Goal: Task Accomplishment & Management: Complete application form

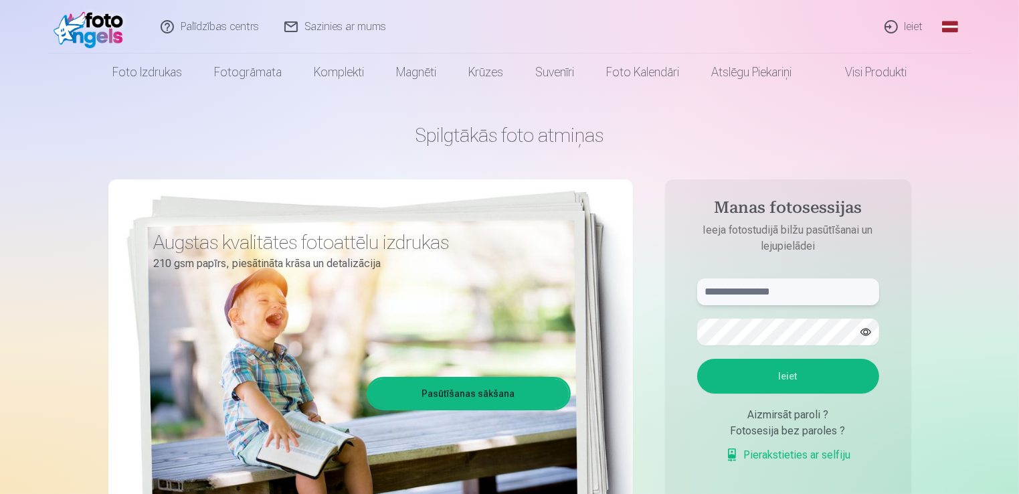
click at [769, 297] on input "text" at bounding box center [788, 291] width 182 height 27
type input "**********"
click at [862, 333] on div at bounding box center [788, 332] width 182 height 27
click at [862, 333] on button "button" at bounding box center [865, 331] width 25 height 25
click at [780, 369] on button "Ieiet" at bounding box center [788, 376] width 182 height 35
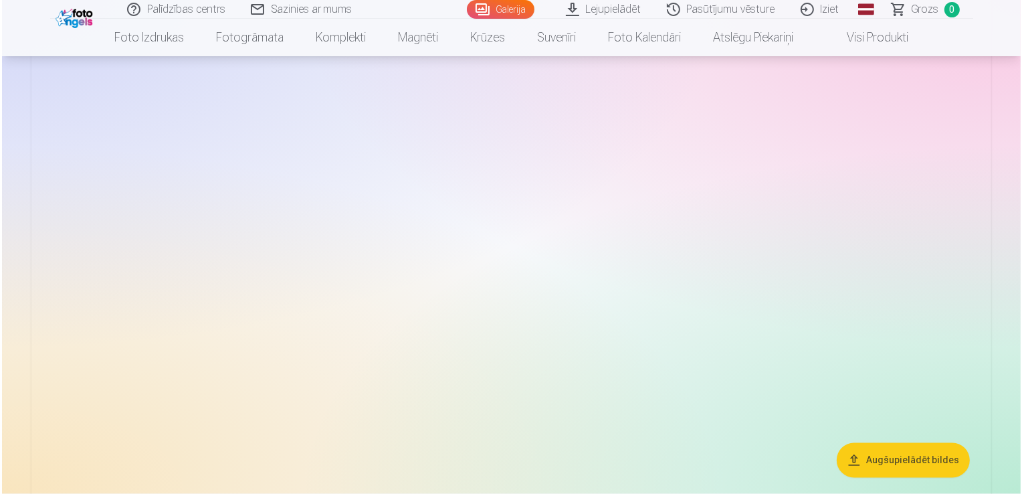
scroll to position [2436, 0]
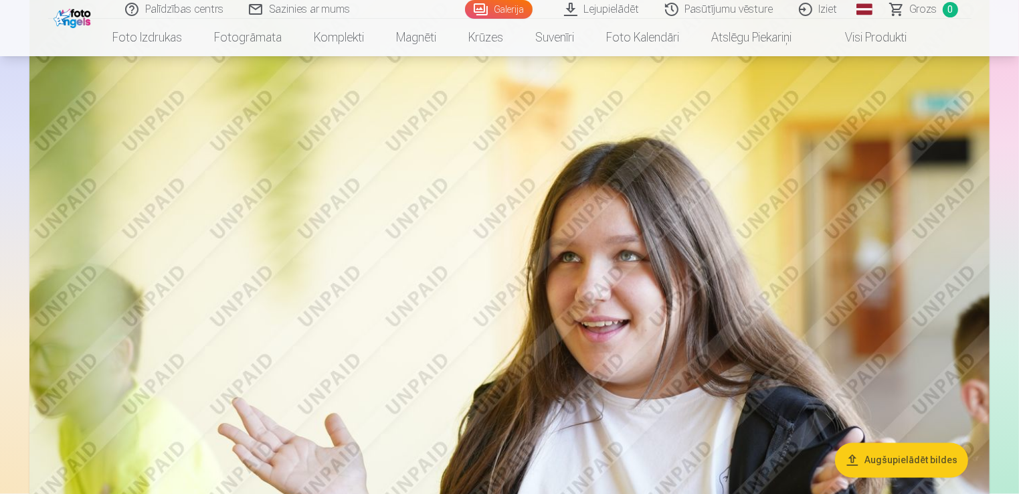
click at [554, 303] on img at bounding box center [509, 315] width 960 height 640
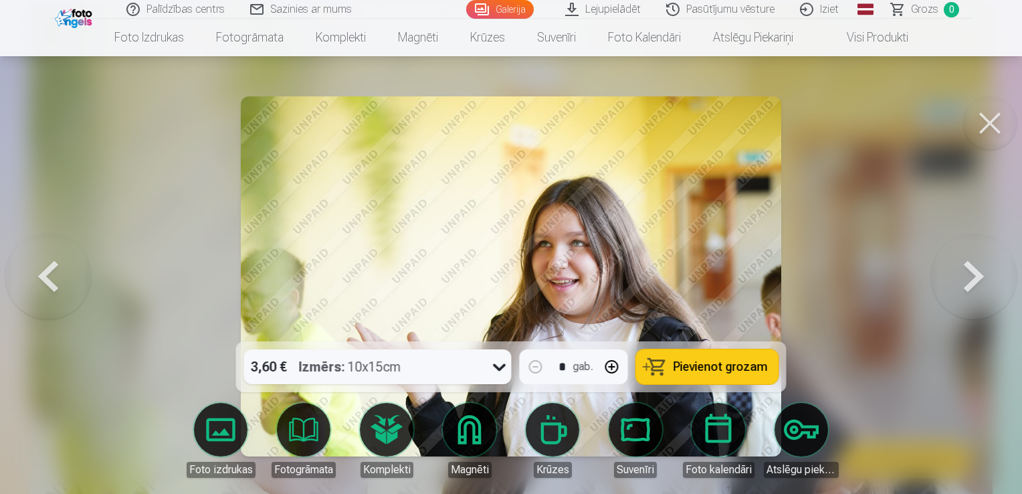
click at [865, 201] on div at bounding box center [511, 247] width 1022 height 494
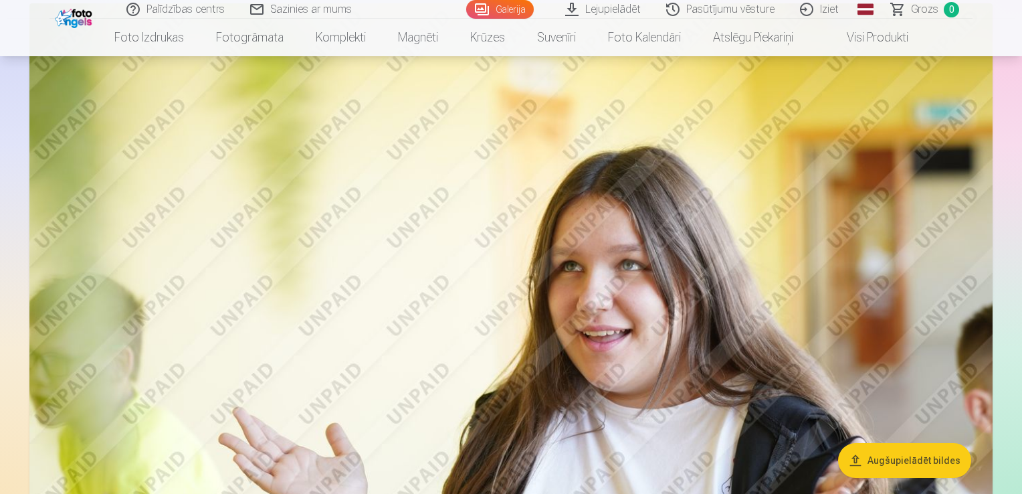
scroll to position [2428, 0]
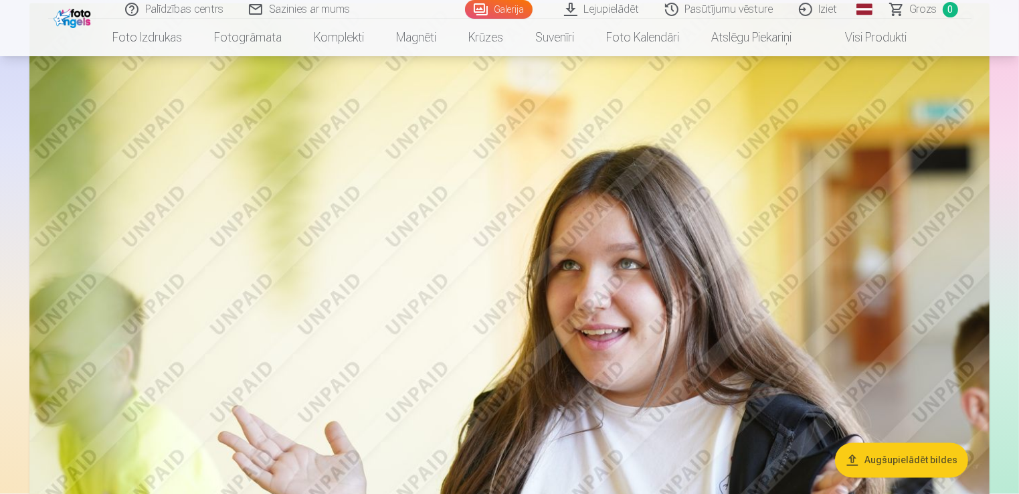
click at [788, 229] on img at bounding box center [509, 323] width 960 height 640
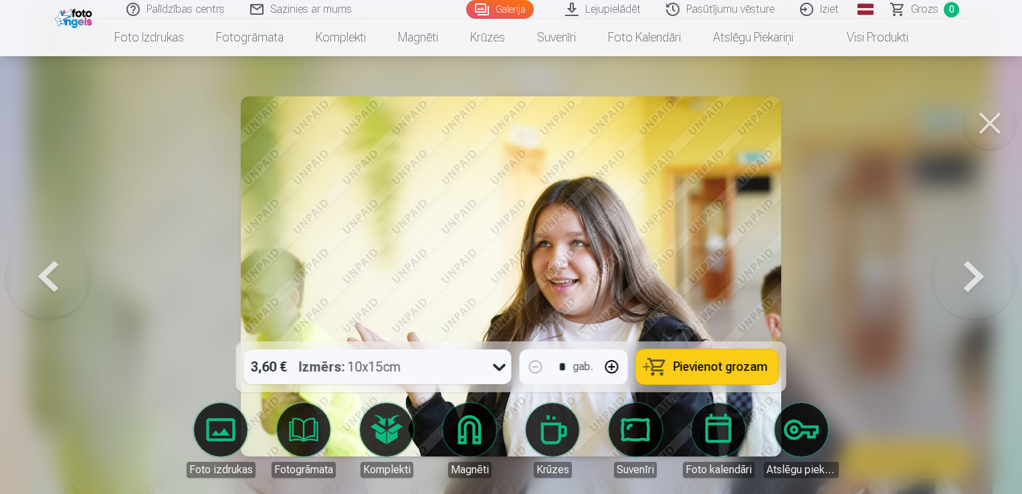
click at [48, 266] on button at bounding box center [48, 276] width 86 height 103
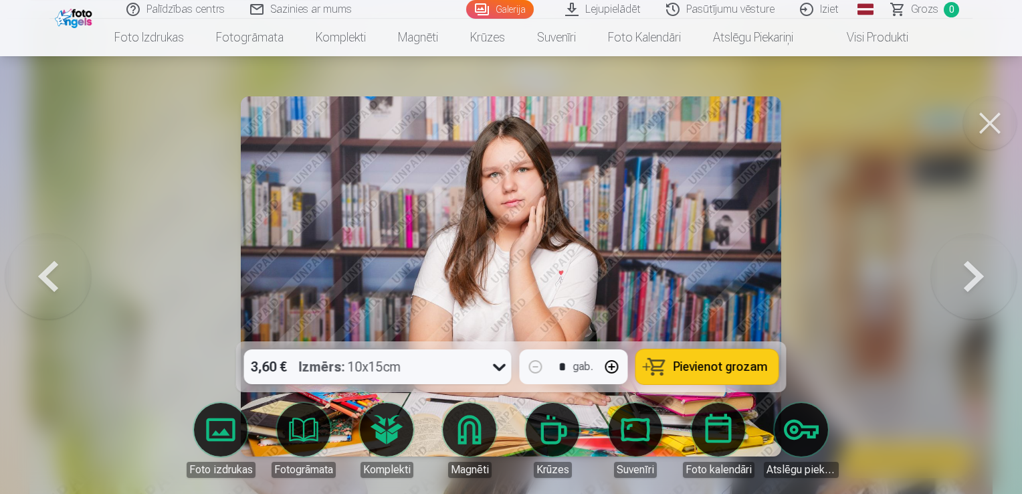
click at [48, 266] on button at bounding box center [48, 276] width 86 height 103
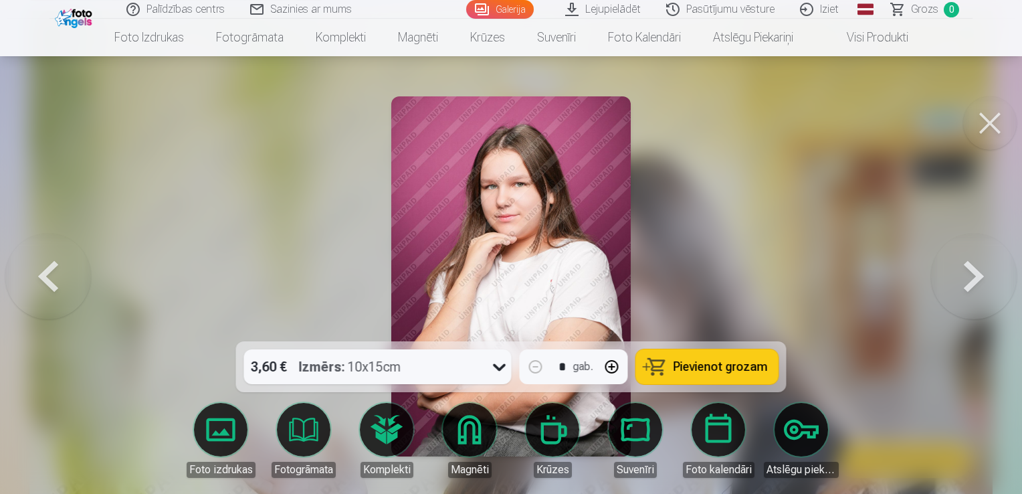
click at [48, 266] on button at bounding box center [48, 276] width 86 height 103
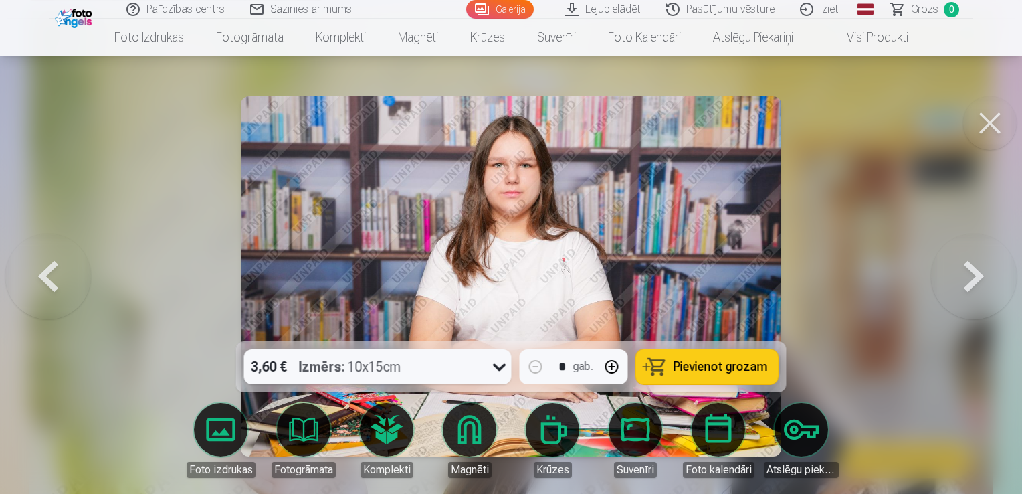
click at [48, 266] on button at bounding box center [48, 276] width 86 height 103
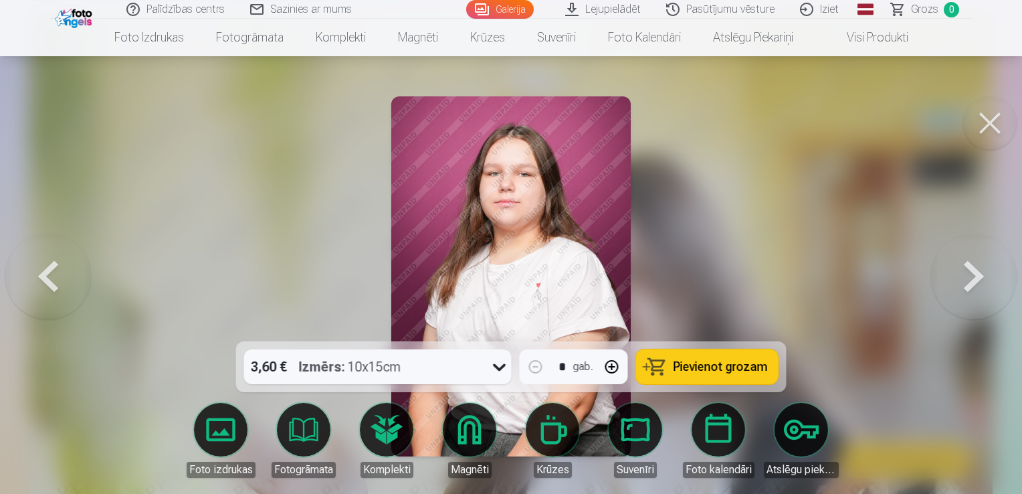
click at [48, 266] on button at bounding box center [48, 276] width 86 height 103
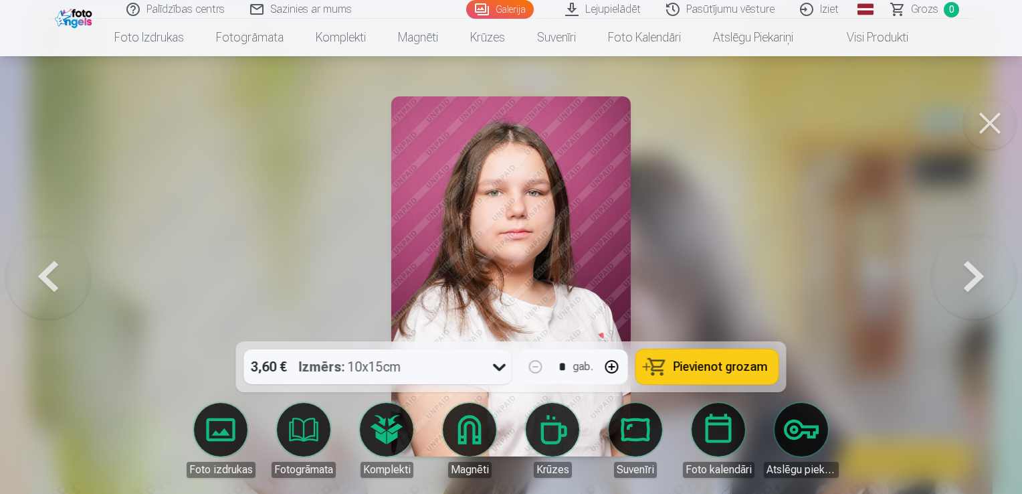
click at [48, 266] on button at bounding box center [48, 276] width 86 height 103
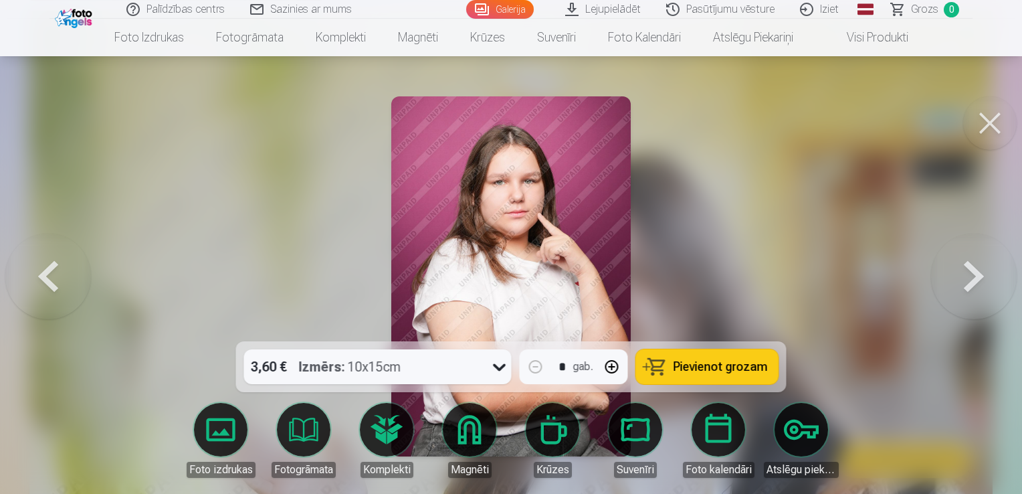
click at [48, 266] on button at bounding box center [48, 276] width 86 height 103
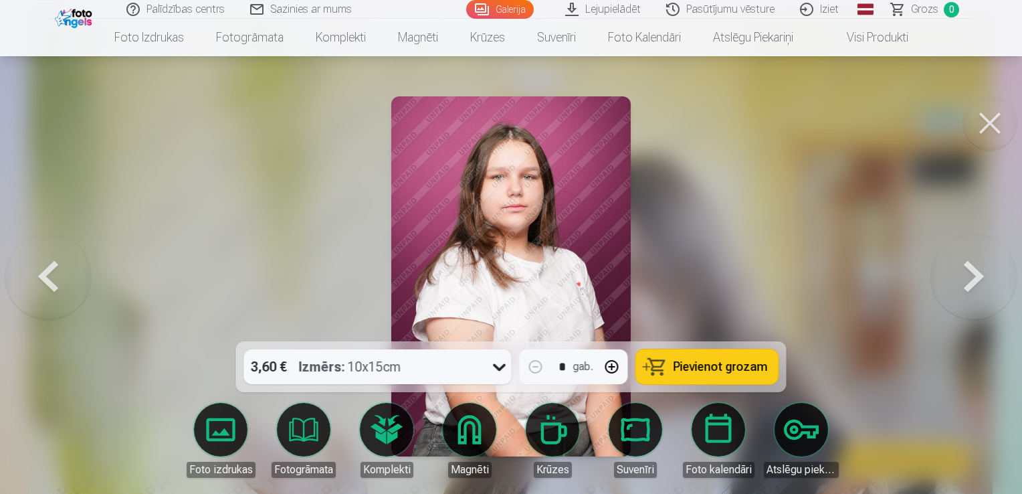
click at [48, 266] on button at bounding box center [48, 276] width 86 height 103
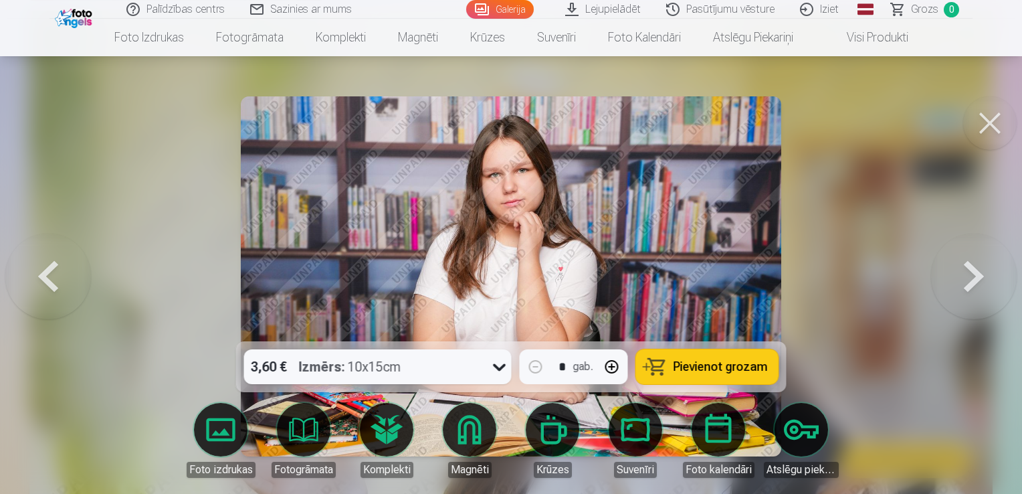
click at [48, 266] on button at bounding box center [48, 276] width 86 height 103
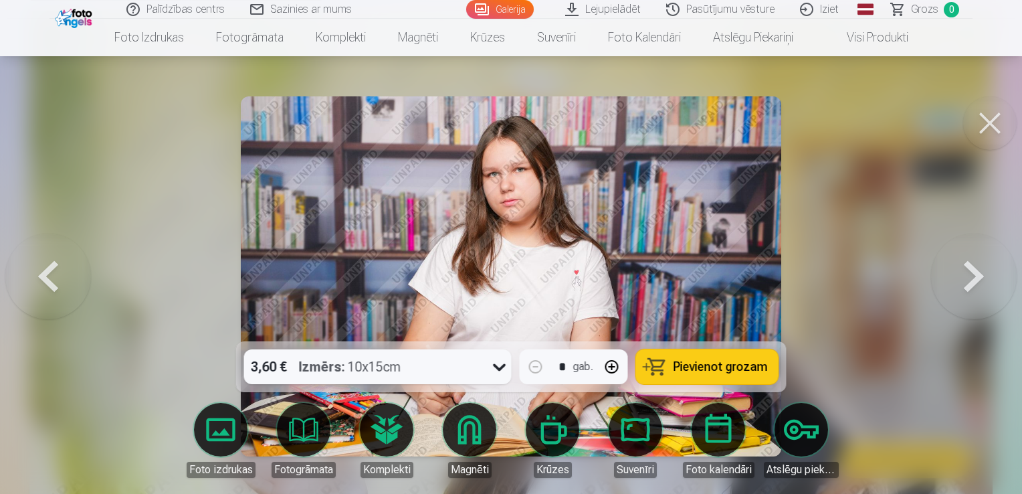
click at [48, 266] on button at bounding box center [48, 276] width 86 height 103
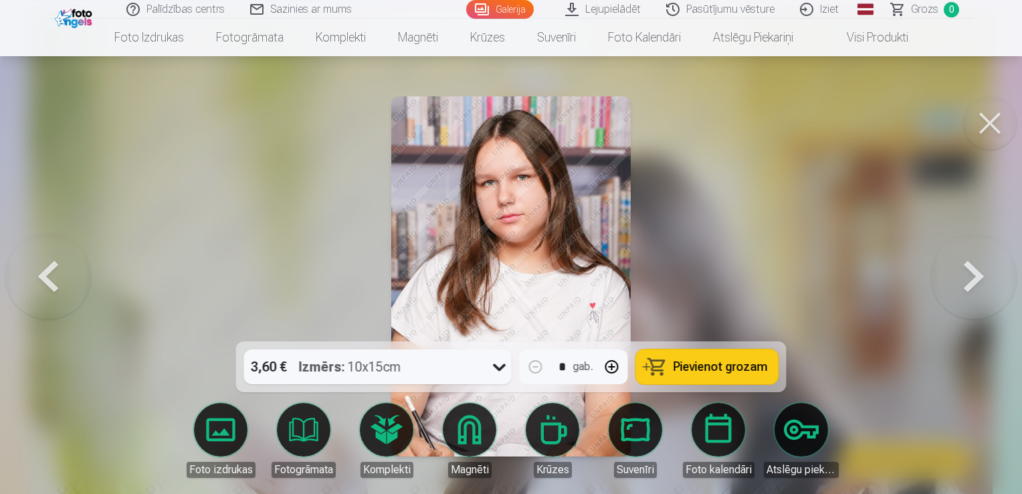
click at [48, 266] on button at bounding box center [48, 276] width 86 height 103
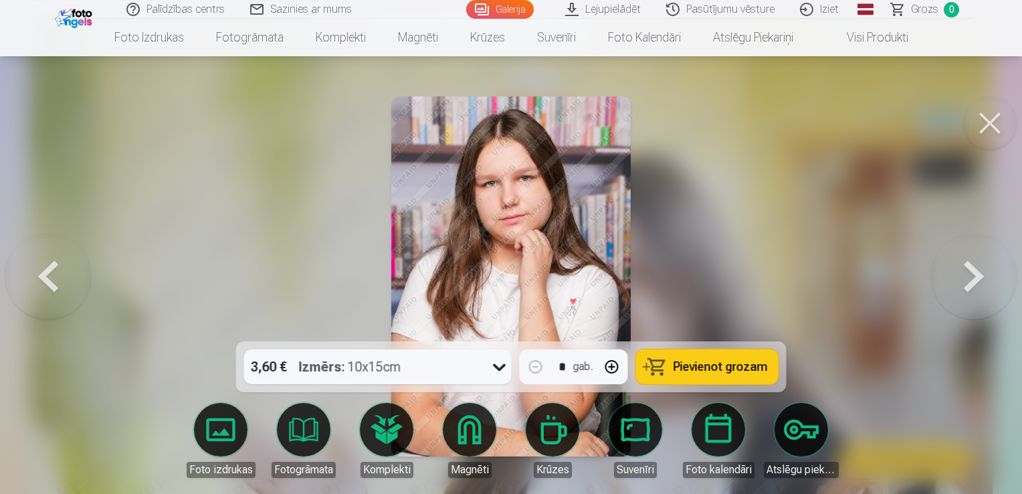
click at [48, 266] on button at bounding box center [48, 276] width 86 height 103
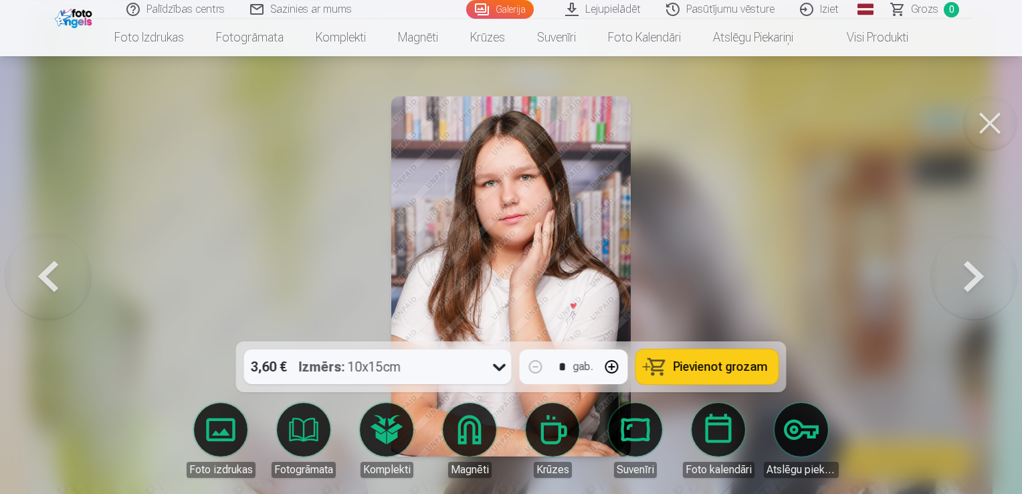
click at [48, 266] on button at bounding box center [48, 276] width 86 height 103
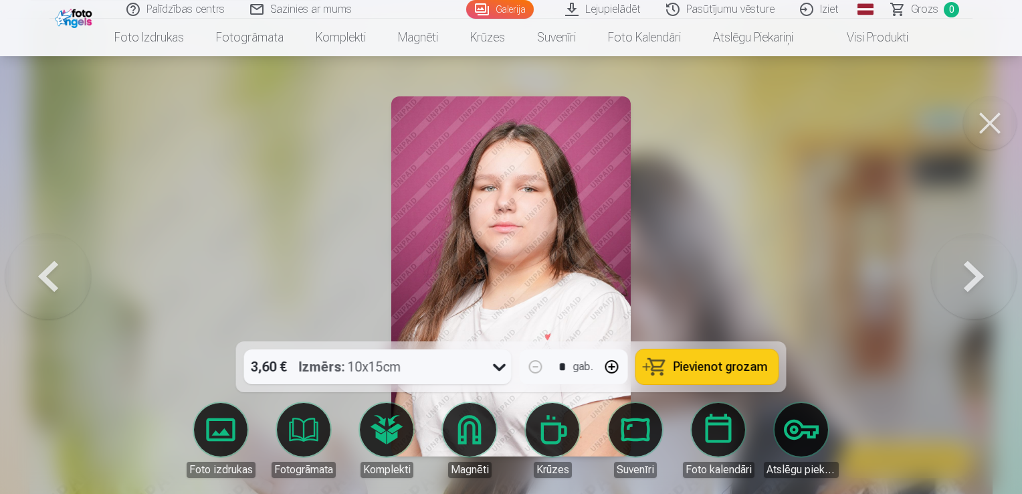
click at [48, 266] on button at bounding box center [48, 276] width 86 height 103
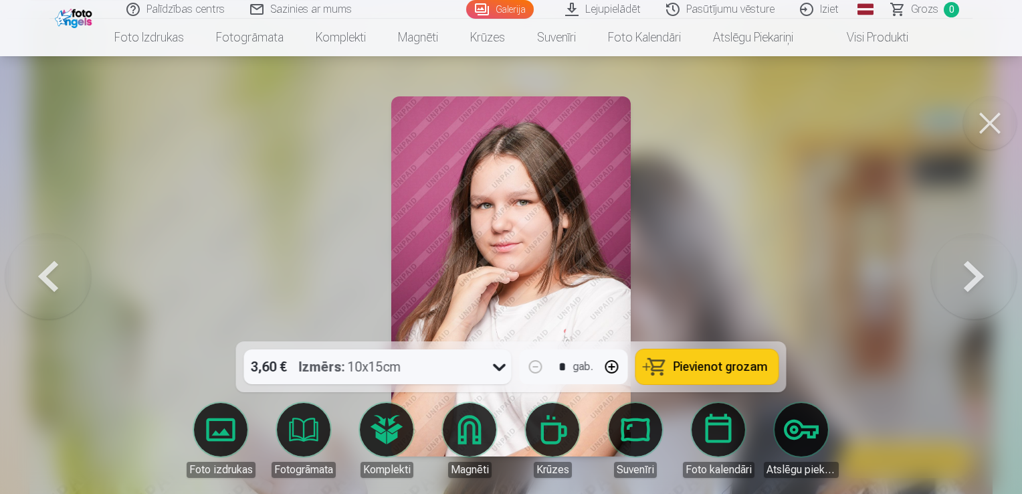
click at [48, 266] on button at bounding box center [48, 276] width 86 height 103
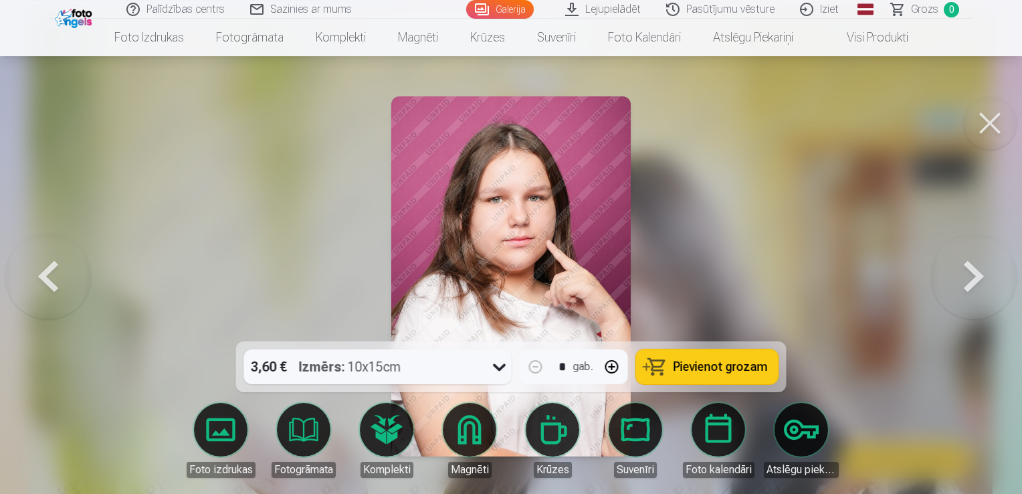
click at [48, 266] on button at bounding box center [48, 276] width 86 height 103
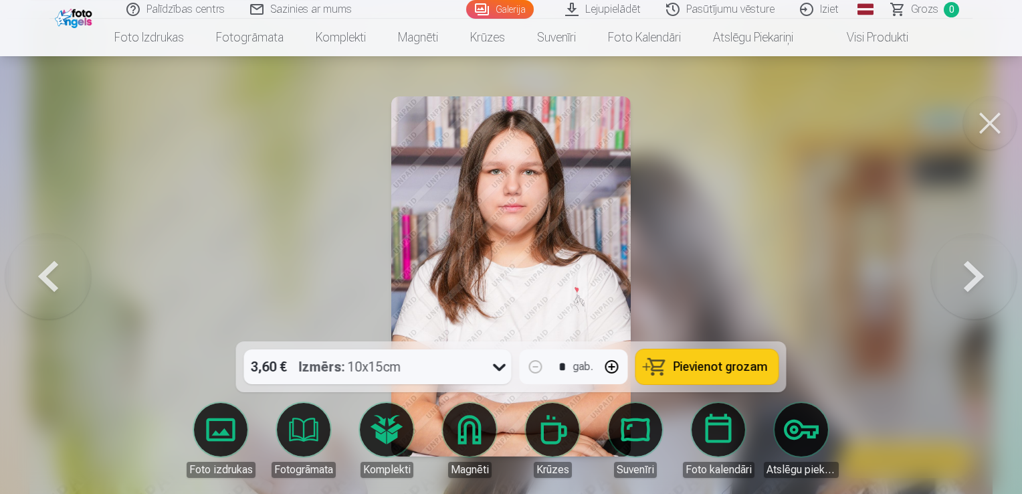
click at [48, 266] on button at bounding box center [48, 276] width 86 height 103
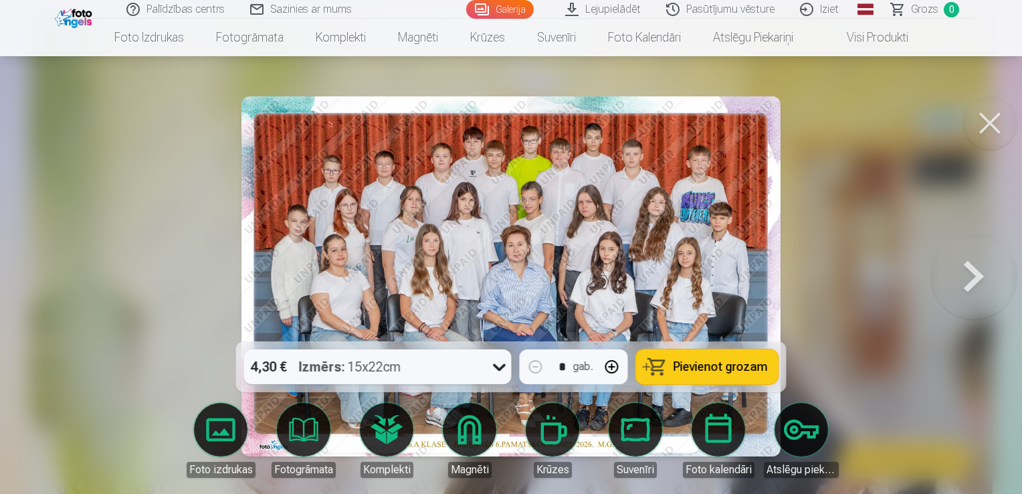
click at [978, 272] on button at bounding box center [974, 276] width 86 height 103
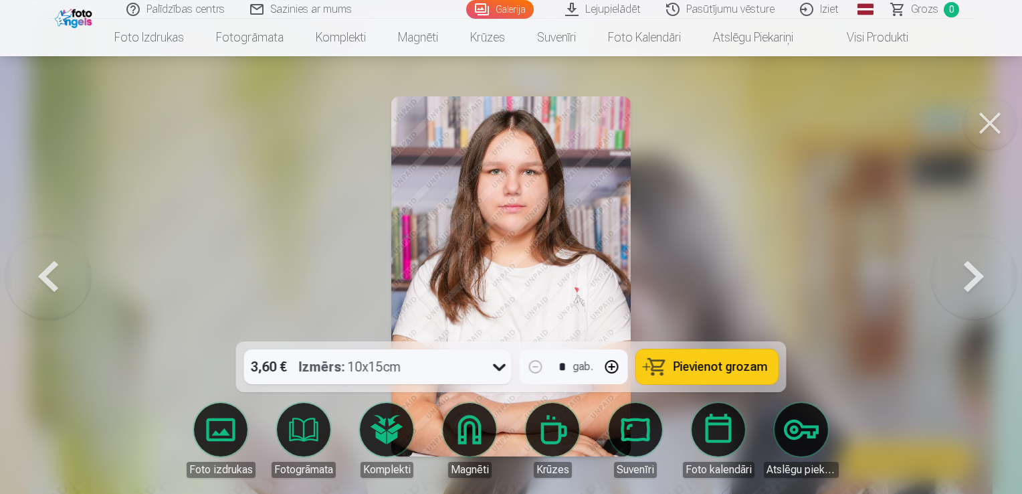
click at [978, 272] on button at bounding box center [974, 276] width 86 height 103
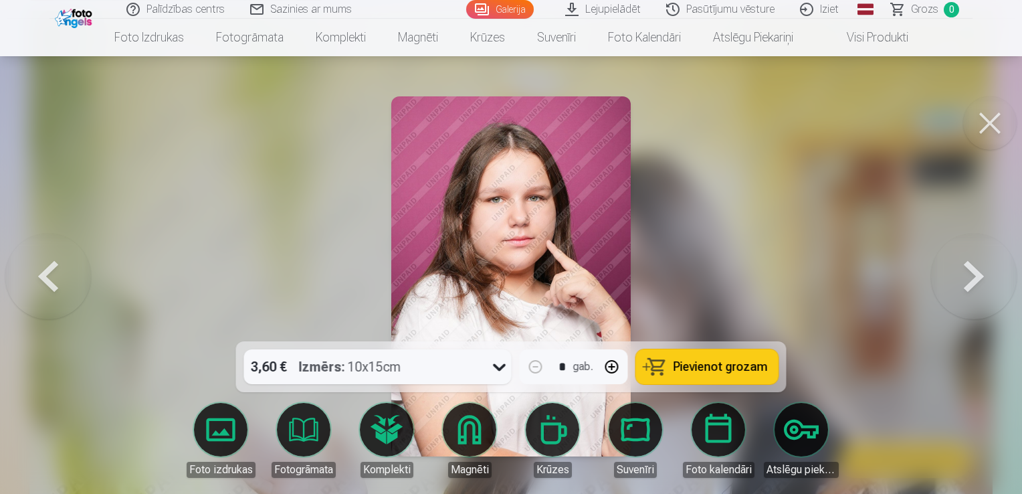
click at [978, 272] on button at bounding box center [974, 276] width 86 height 103
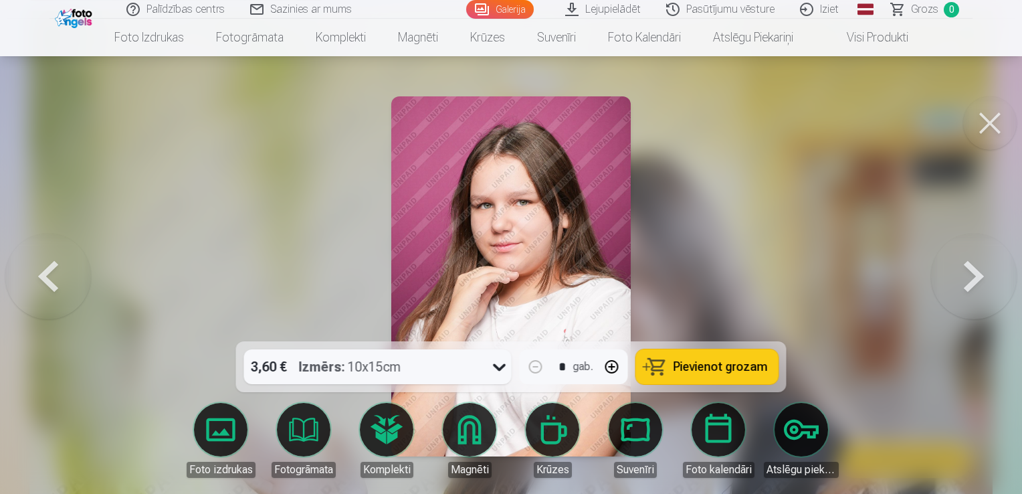
click at [978, 272] on button at bounding box center [974, 276] width 86 height 103
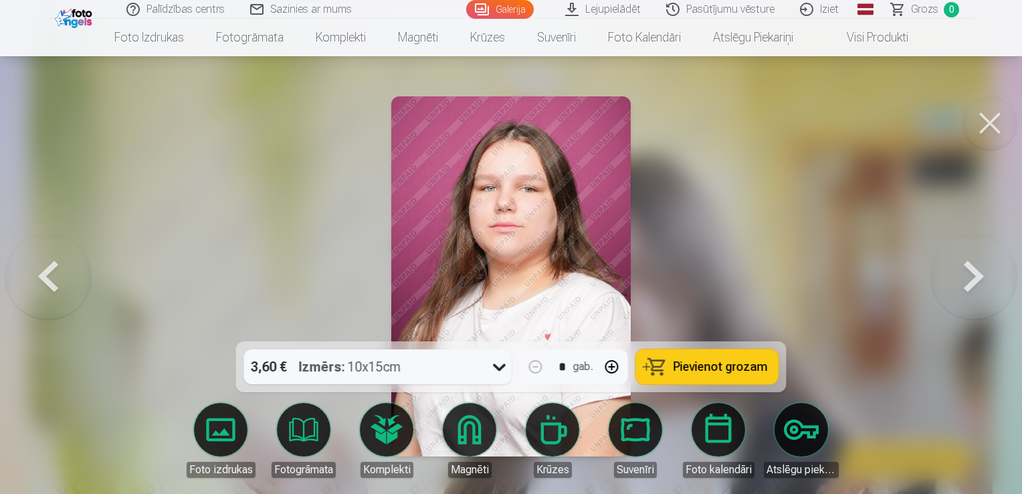
click at [978, 272] on button at bounding box center [974, 276] width 86 height 103
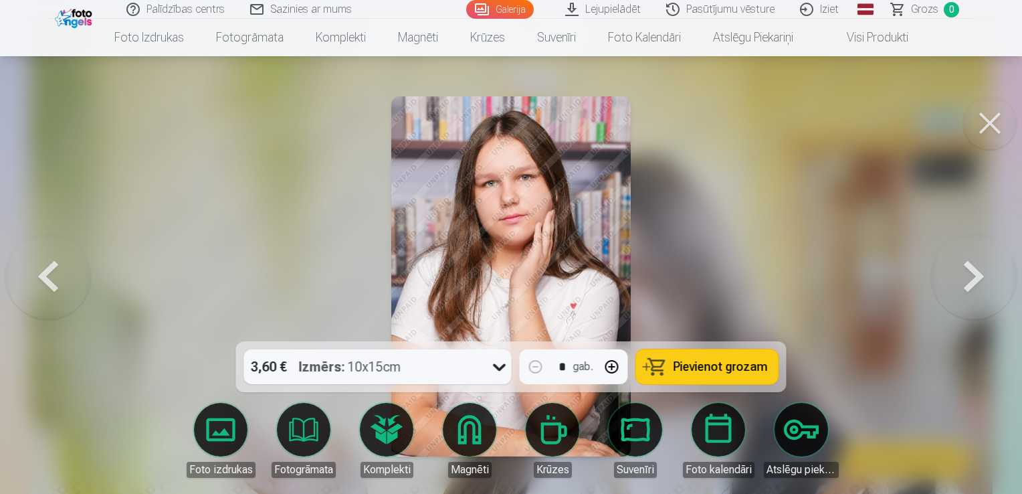
click at [978, 272] on button at bounding box center [974, 276] width 86 height 103
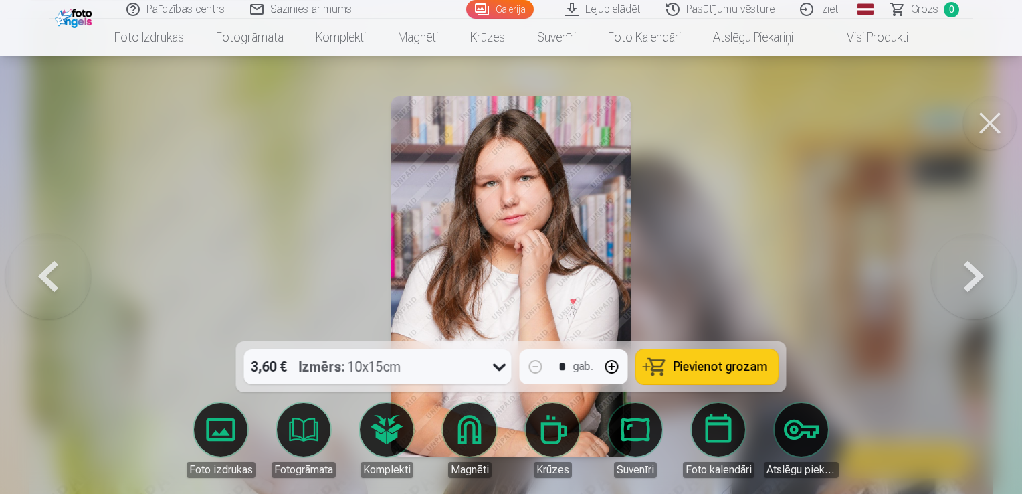
click at [978, 272] on button at bounding box center [974, 276] width 86 height 103
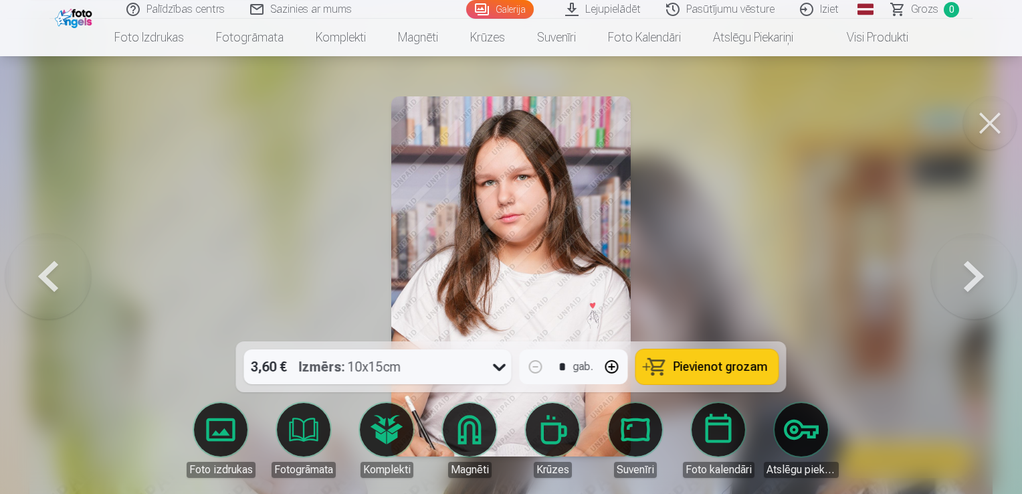
click at [958, 269] on button at bounding box center [974, 276] width 86 height 103
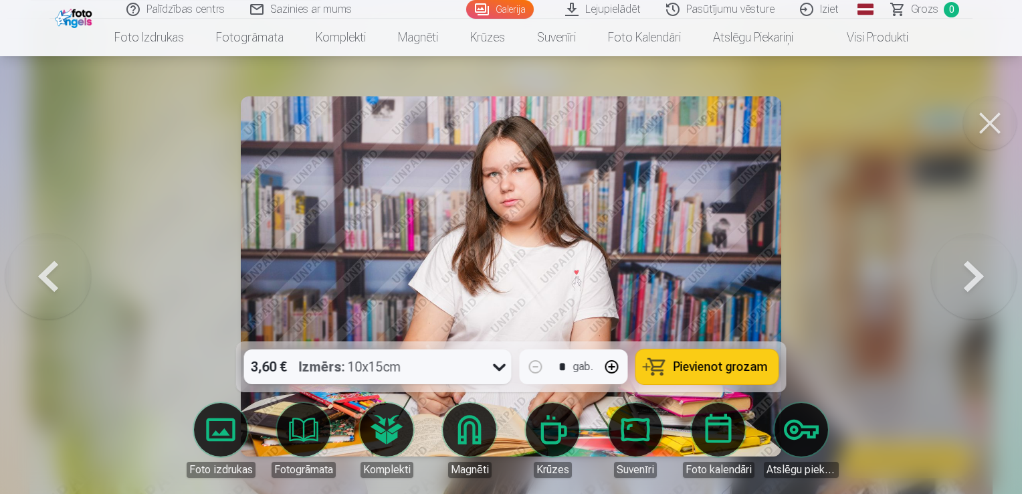
click at [958, 269] on button at bounding box center [974, 276] width 86 height 103
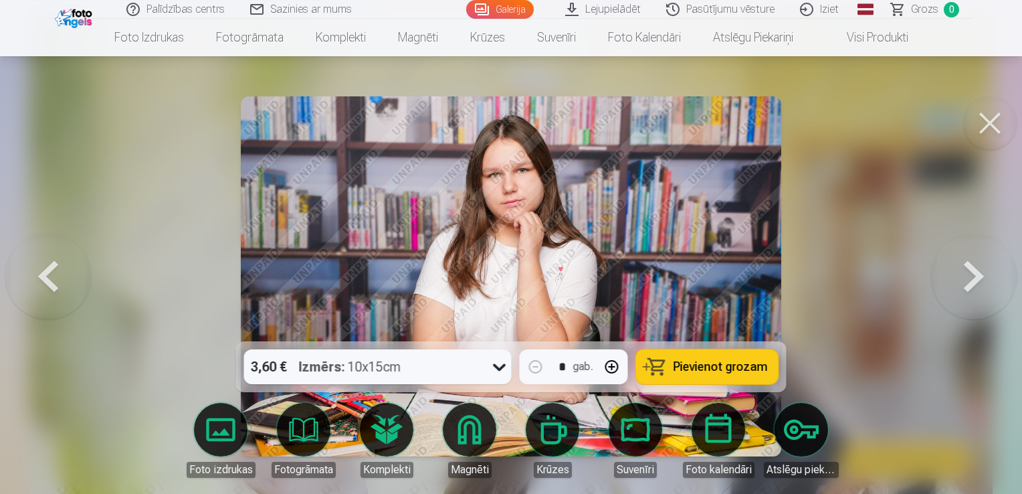
click at [958, 269] on button at bounding box center [974, 276] width 86 height 103
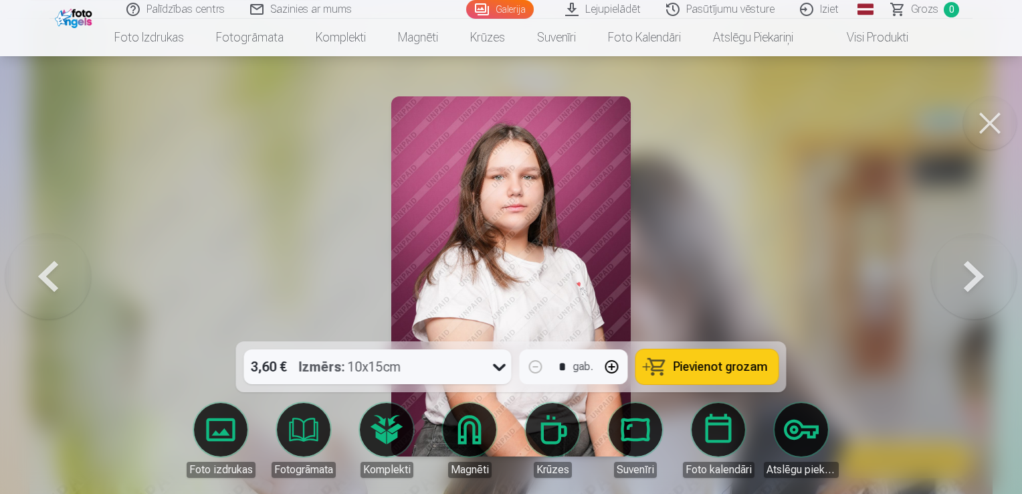
click at [958, 269] on button at bounding box center [974, 276] width 86 height 103
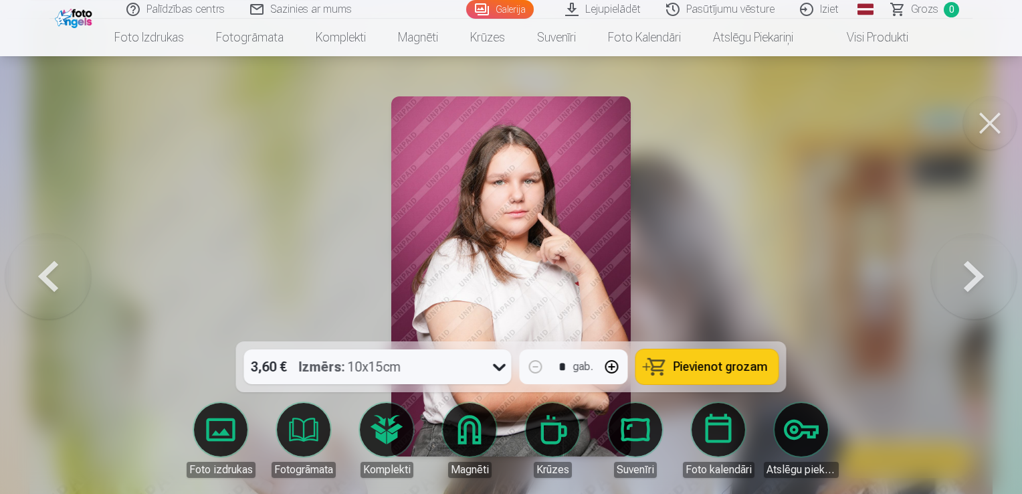
click at [958, 269] on button at bounding box center [974, 276] width 86 height 103
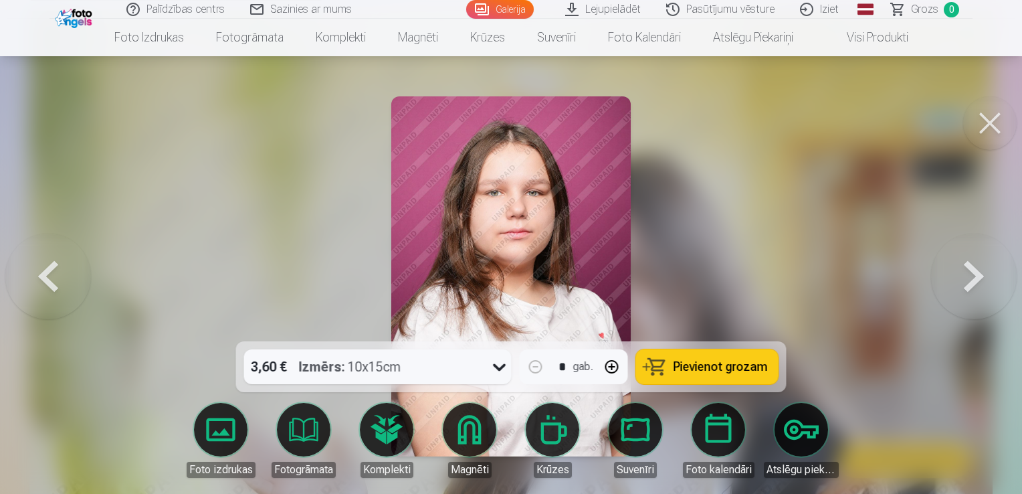
click at [958, 269] on button at bounding box center [974, 276] width 86 height 103
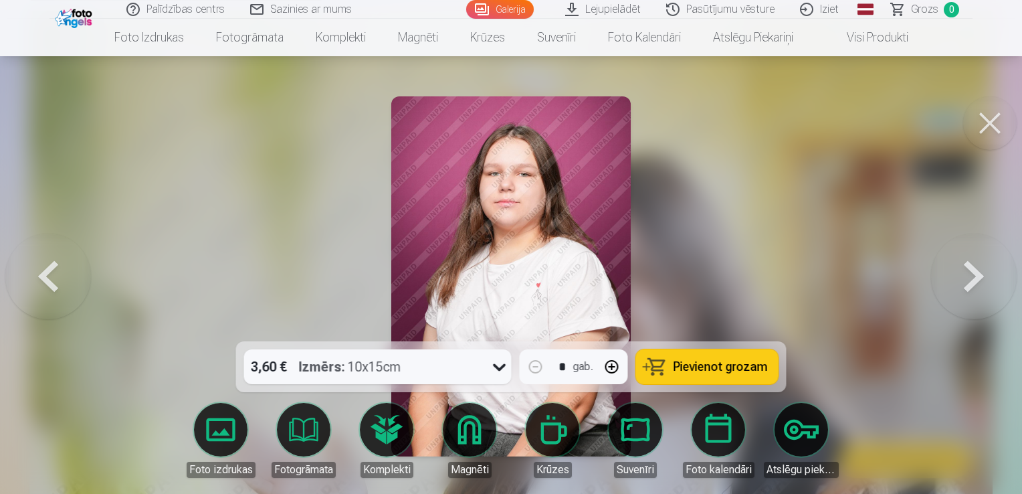
click at [958, 269] on button at bounding box center [974, 276] width 86 height 103
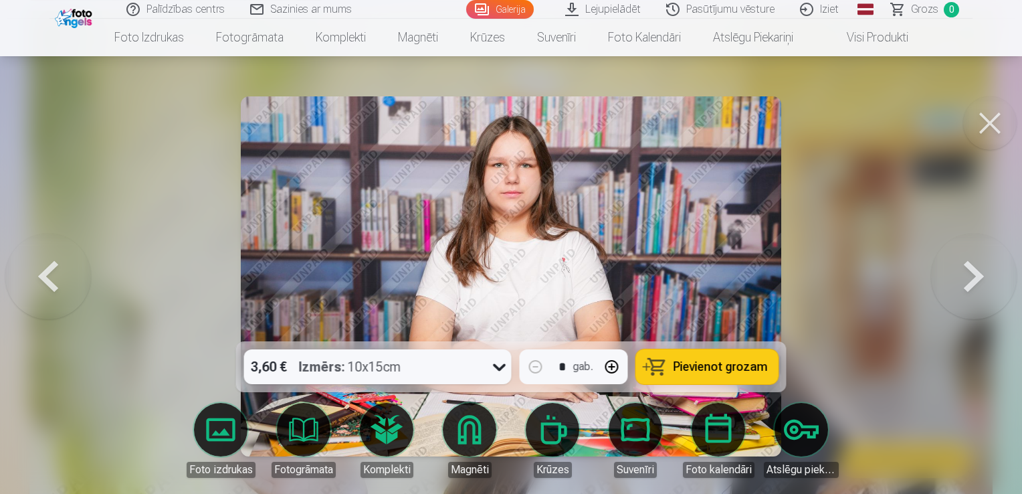
click at [958, 269] on button at bounding box center [974, 276] width 86 height 103
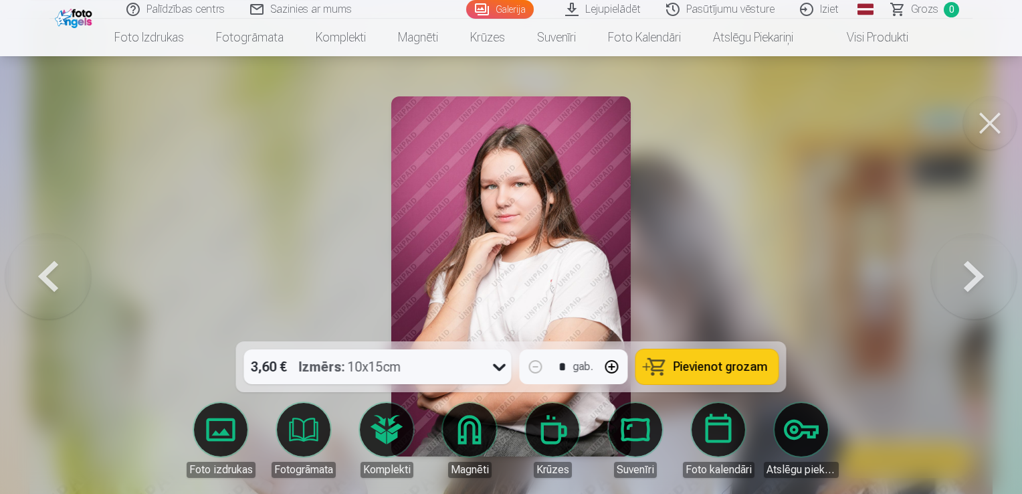
click at [958, 269] on button at bounding box center [974, 276] width 86 height 103
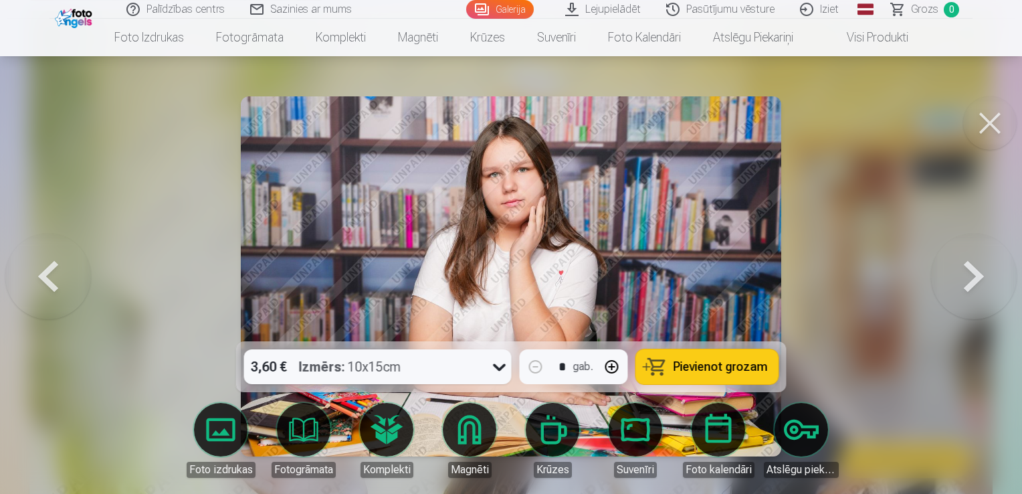
click at [958, 269] on button at bounding box center [974, 276] width 86 height 103
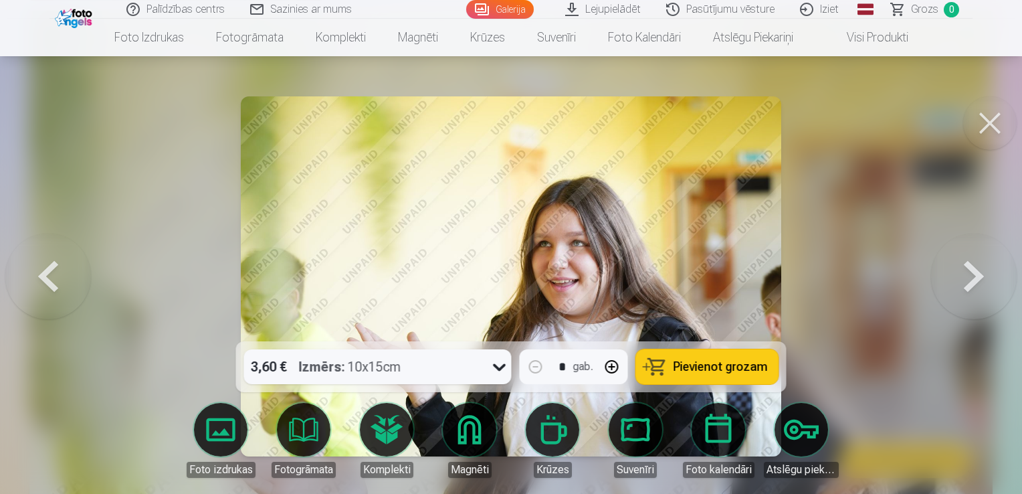
click at [958, 269] on button at bounding box center [974, 276] width 86 height 103
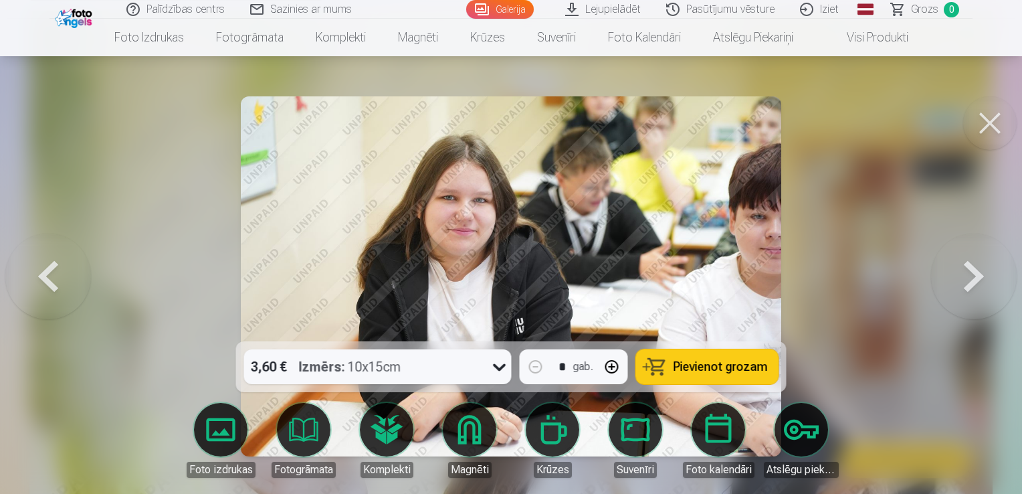
click at [61, 272] on button at bounding box center [48, 276] width 86 height 103
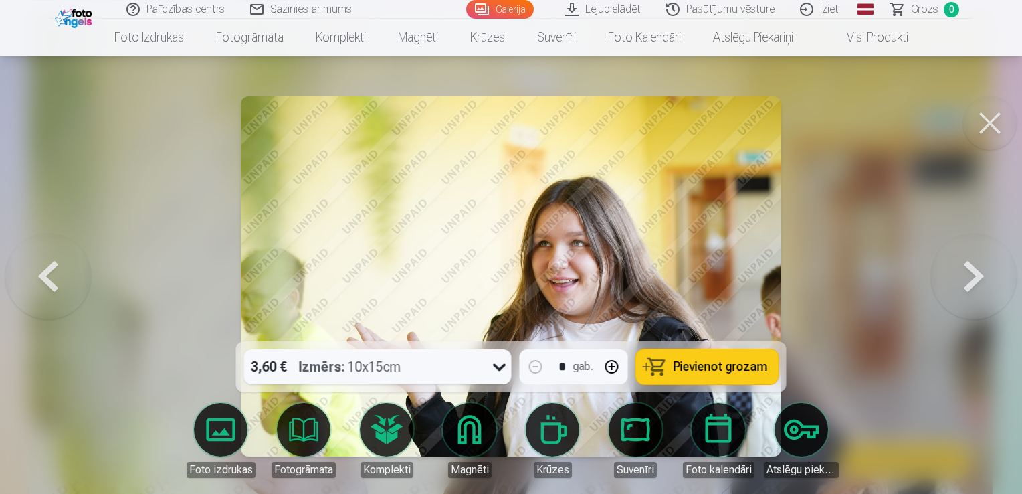
click at [968, 266] on button at bounding box center [974, 276] width 86 height 103
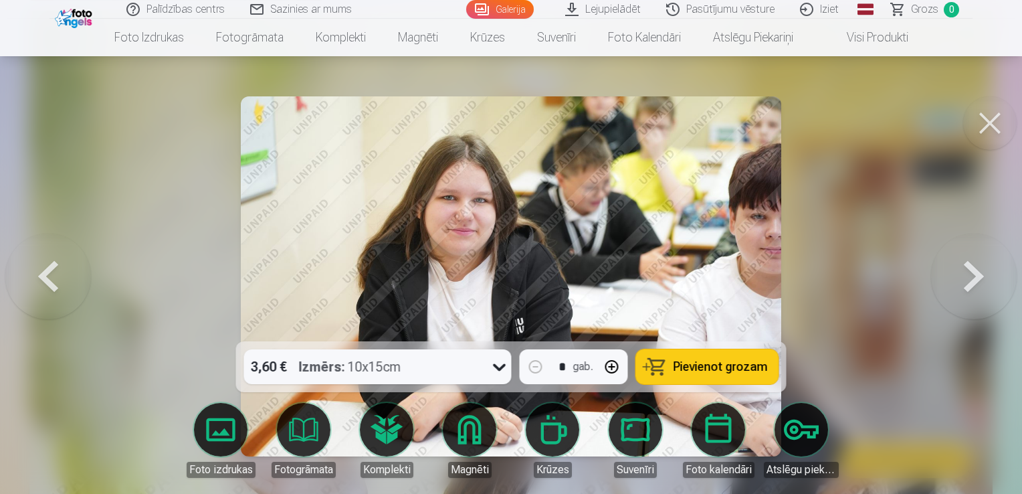
click at [968, 266] on button at bounding box center [974, 276] width 86 height 103
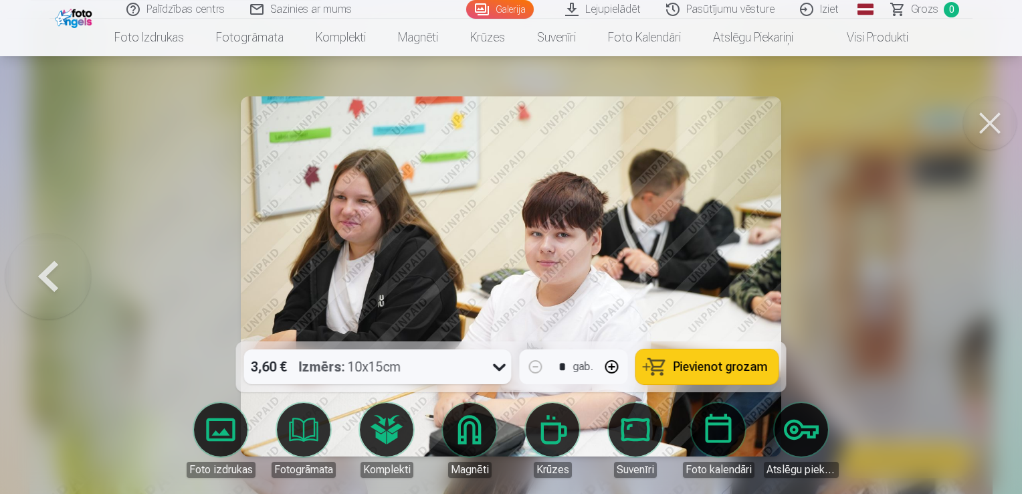
click at [968, 266] on div at bounding box center [511, 247] width 1022 height 494
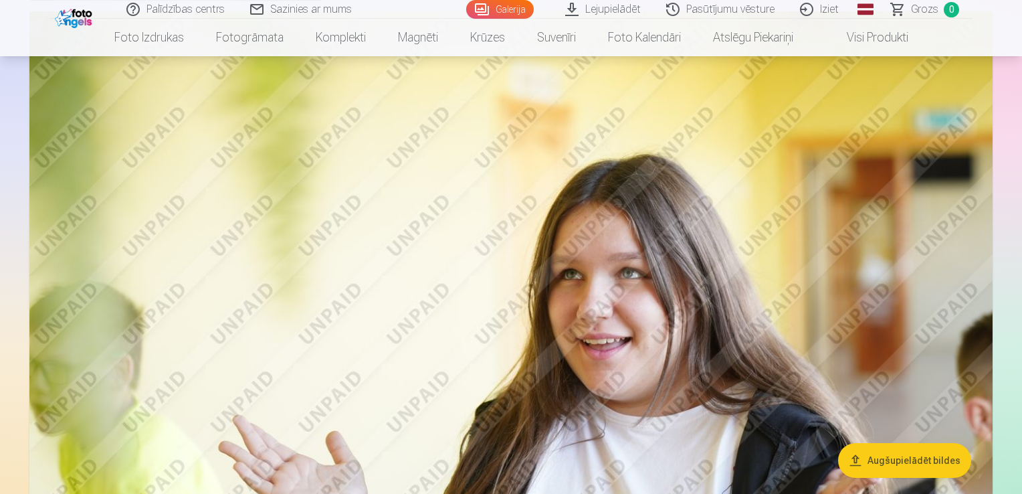
scroll to position [2420, 0]
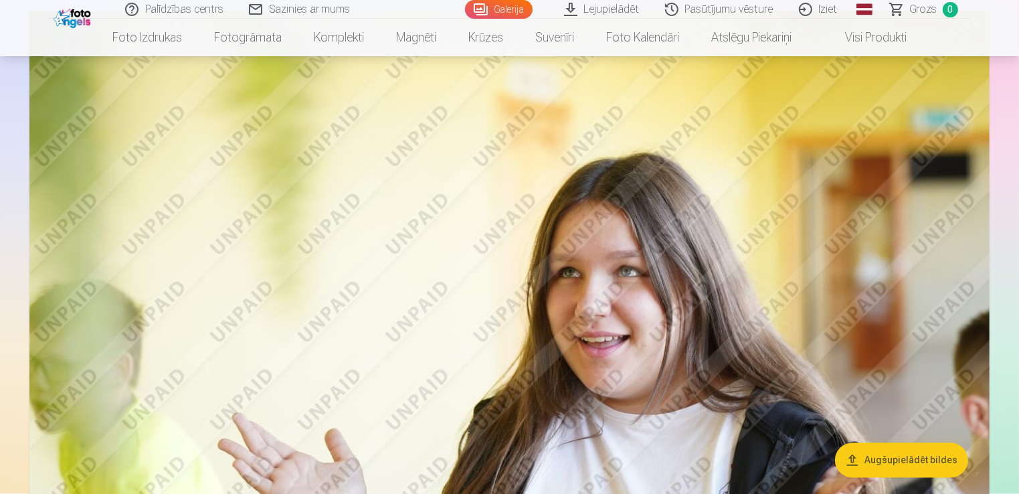
click at [771, 264] on img at bounding box center [509, 331] width 960 height 640
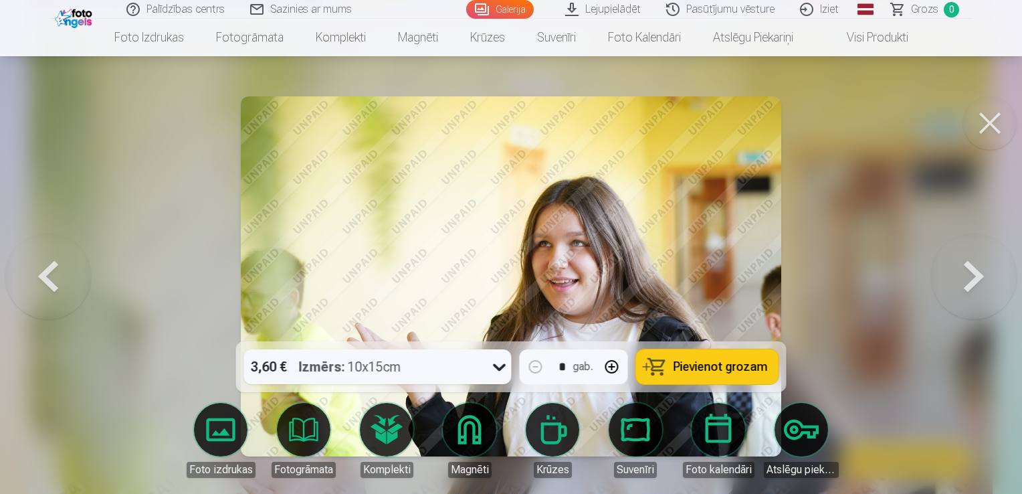
click at [70, 300] on button at bounding box center [48, 276] width 86 height 103
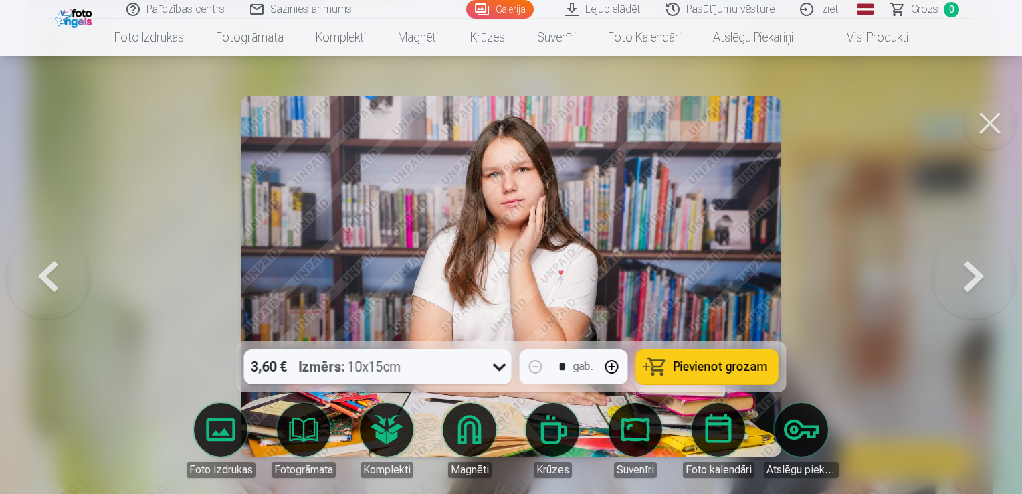
click at [70, 300] on button at bounding box center [48, 276] width 86 height 103
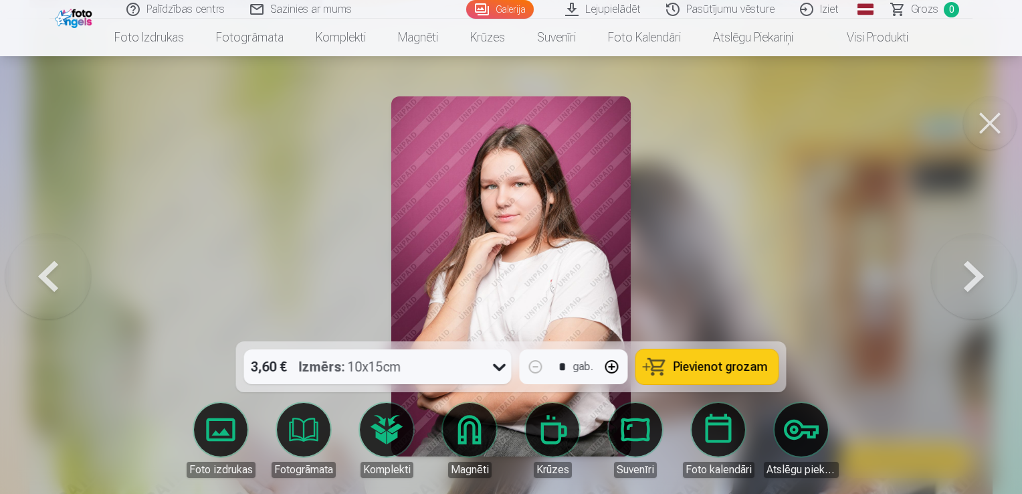
click at [70, 300] on button at bounding box center [48, 276] width 86 height 103
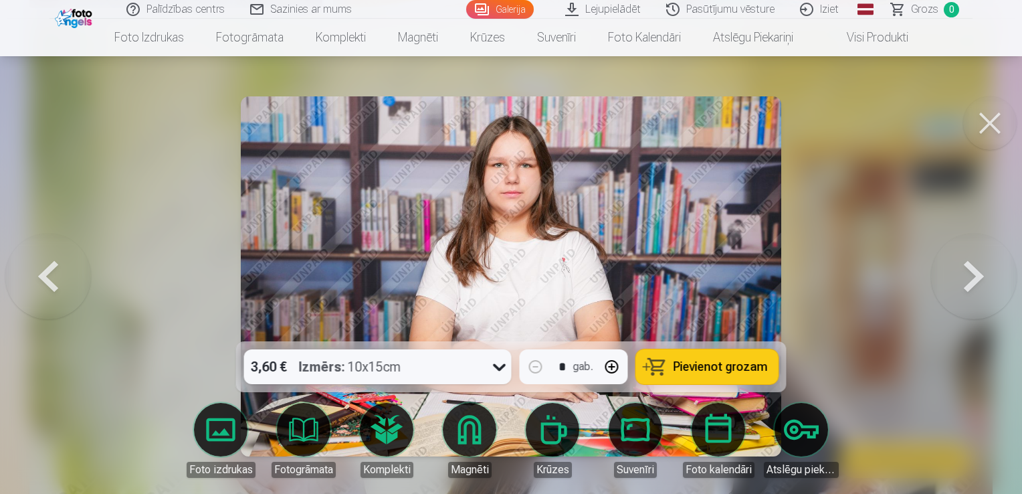
click at [70, 300] on button at bounding box center [48, 276] width 86 height 103
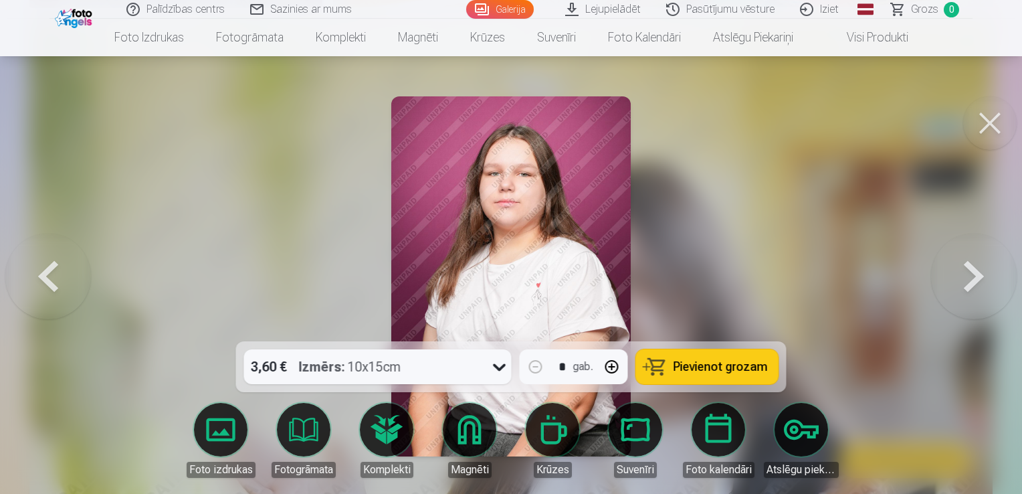
click at [70, 300] on button at bounding box center [48, 276] width 86 height 103
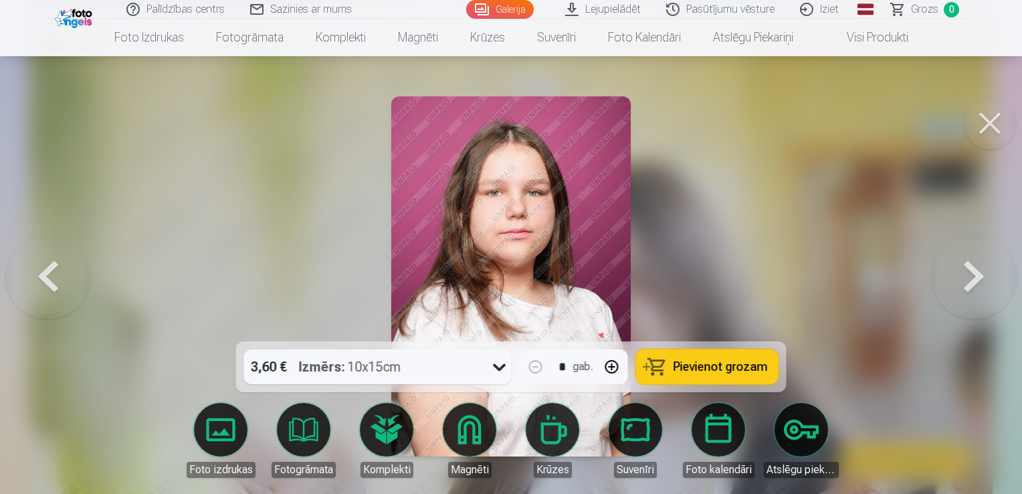
click at [70, 300] on button at bounding box center [48, 276] width 86 height 103
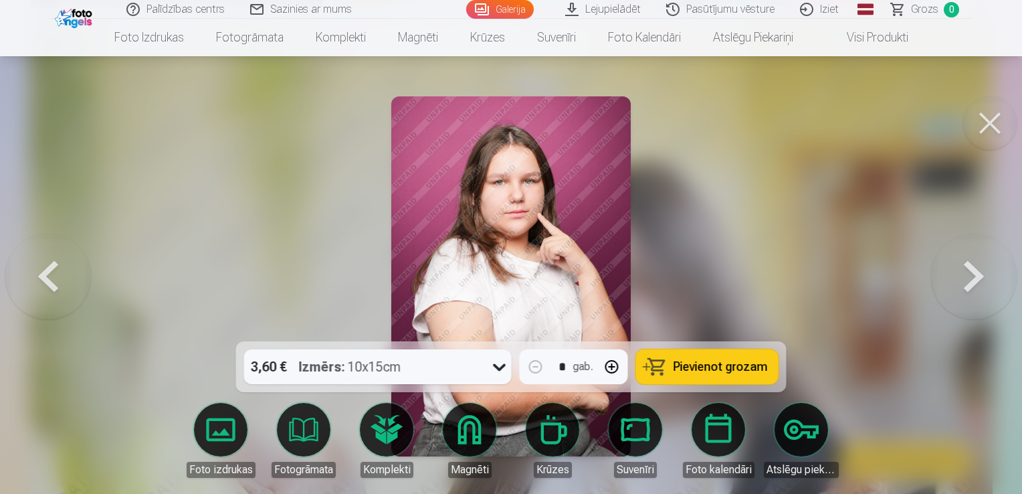
click at [70, 300] on button at bounding box center [48, 276] width 86 height 103
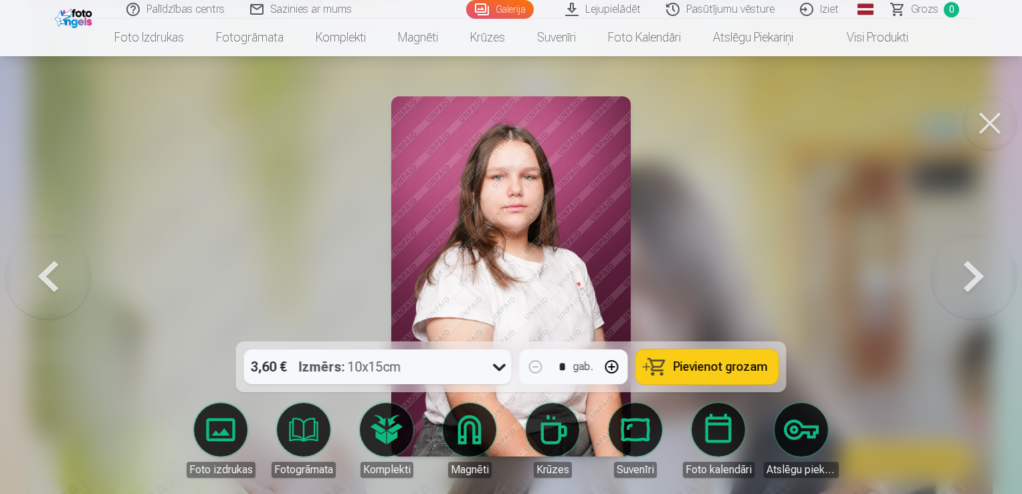
click at [70, 300] on button at bounding box center [48, 276] width 86 height 103
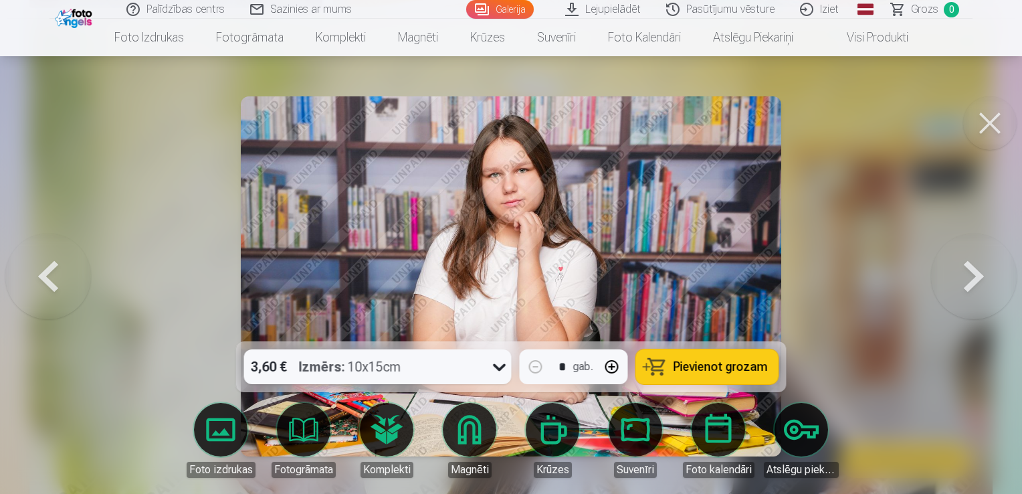
click at [70, 300] on button at bounding box center [48, 276] width 86 height 103
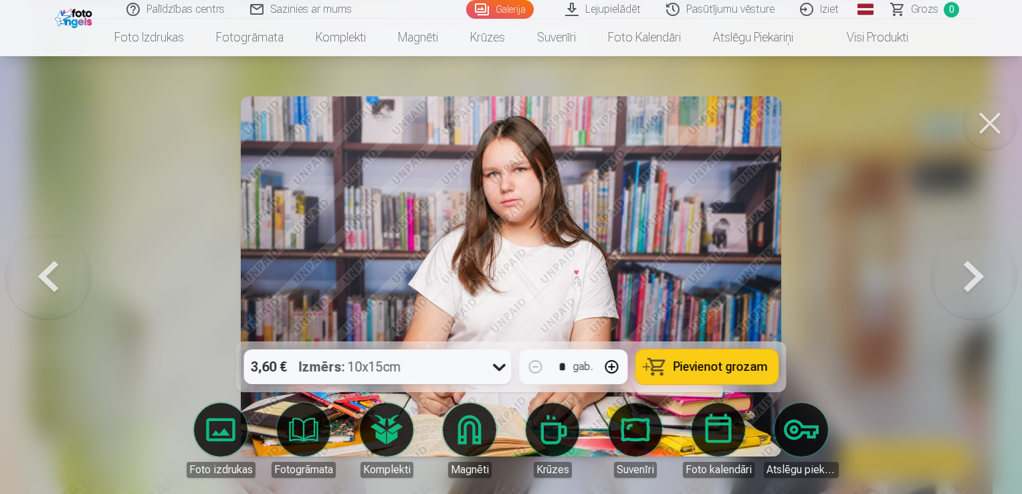
click at [70, 300] on button at bounding box center [48, 276] width 86 height 103
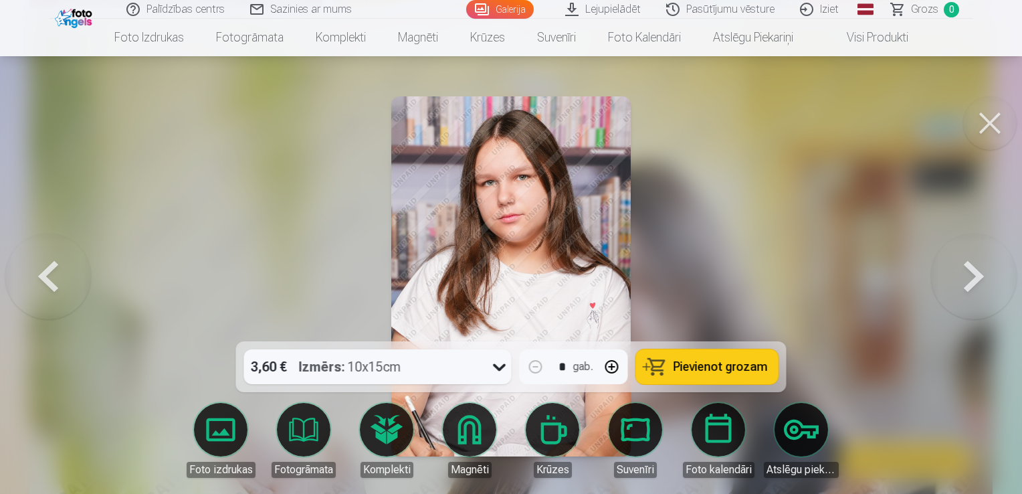
click at [70, 300] on button at bounding box center [48, 276] width 86 height 103
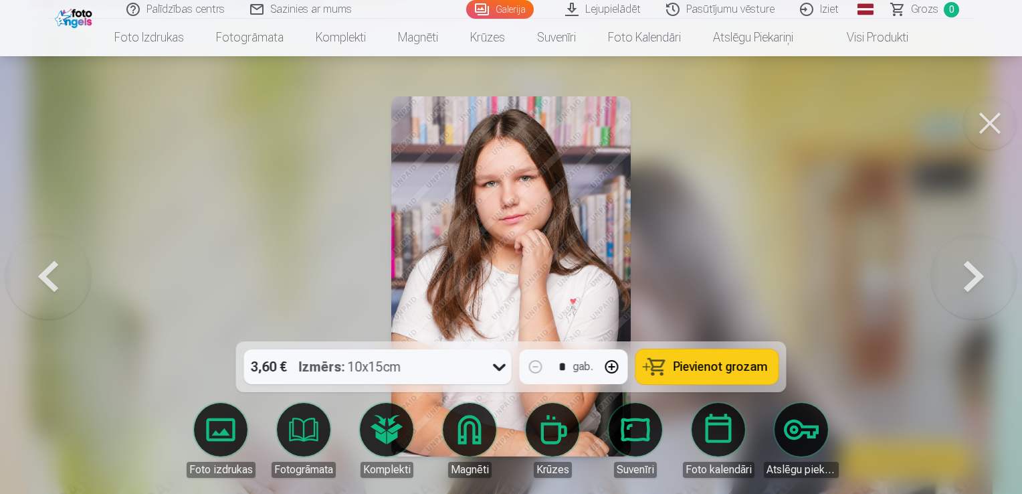
click at [70, 300] on button at bounding box center [48, 276] width 86 height 103
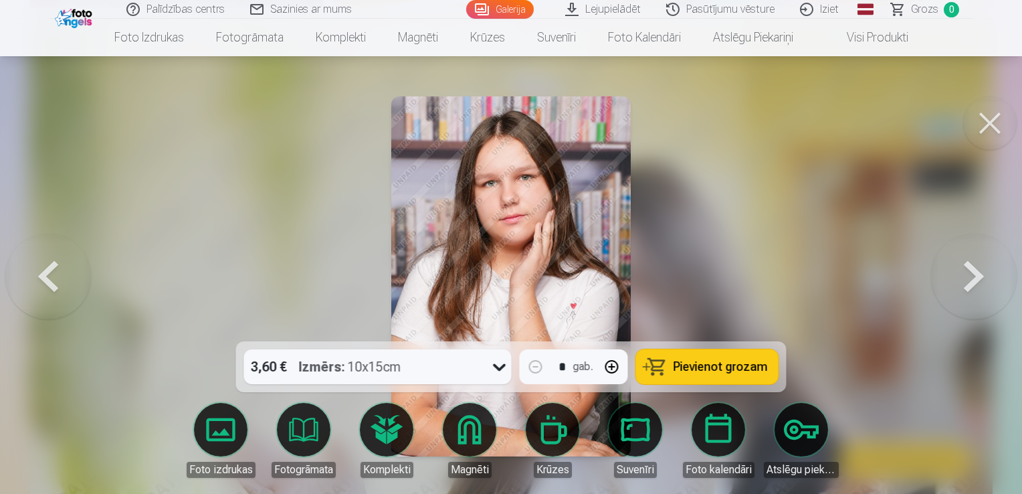
click at [70, 300] on button at bounding box center [48, 276] width 86 height 103
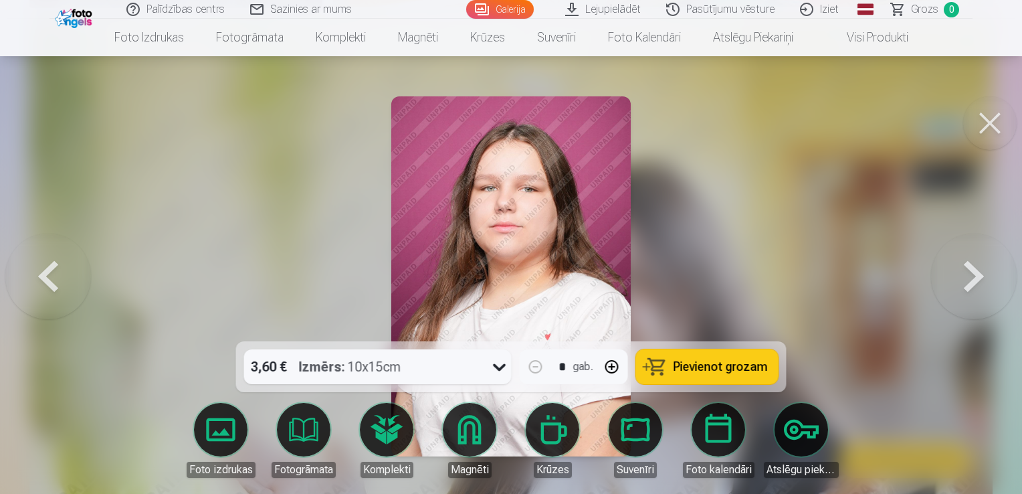
click at [70, 300] on button at bounding box center [48, 276] width 86 height 103
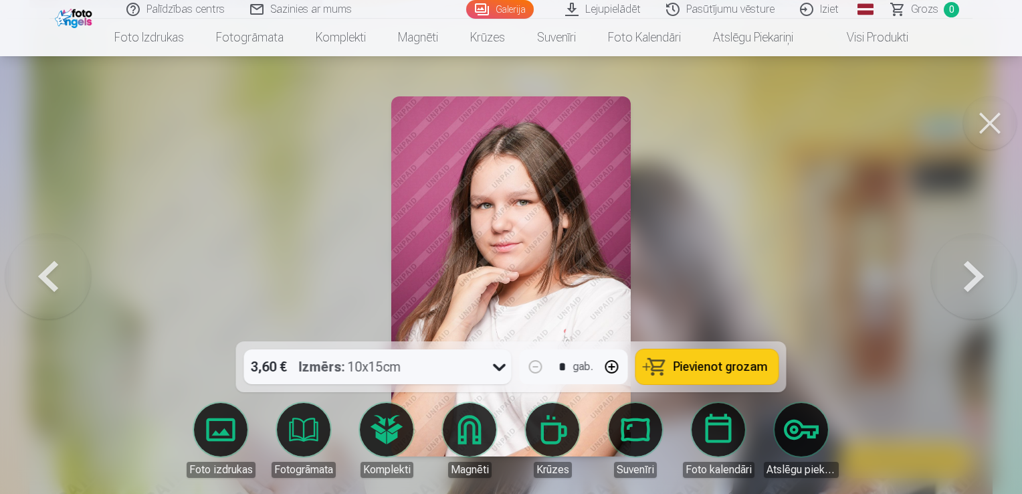
click at [70, 300] on button at bounding box center [48, 276] width 86 height 103
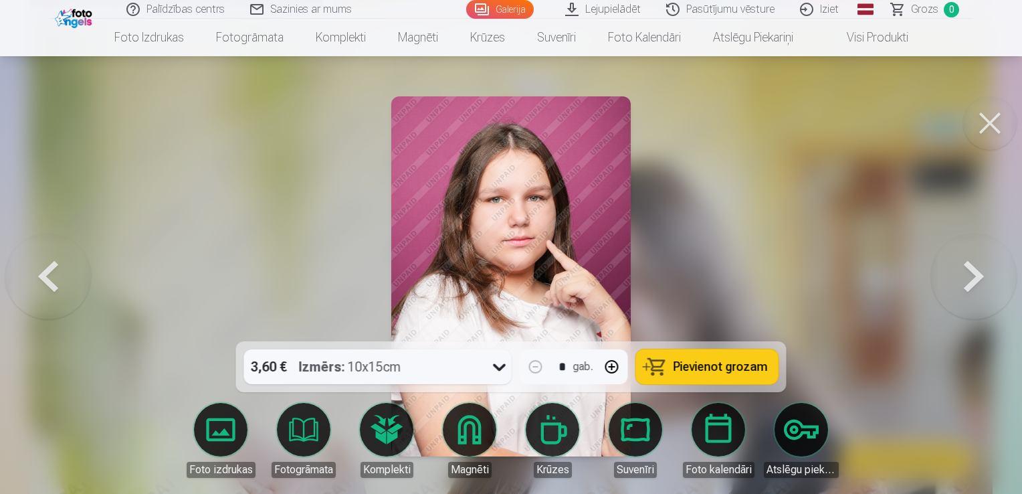
click at [70, 300] on button at bounding box center [48, 276] width 86 height 103
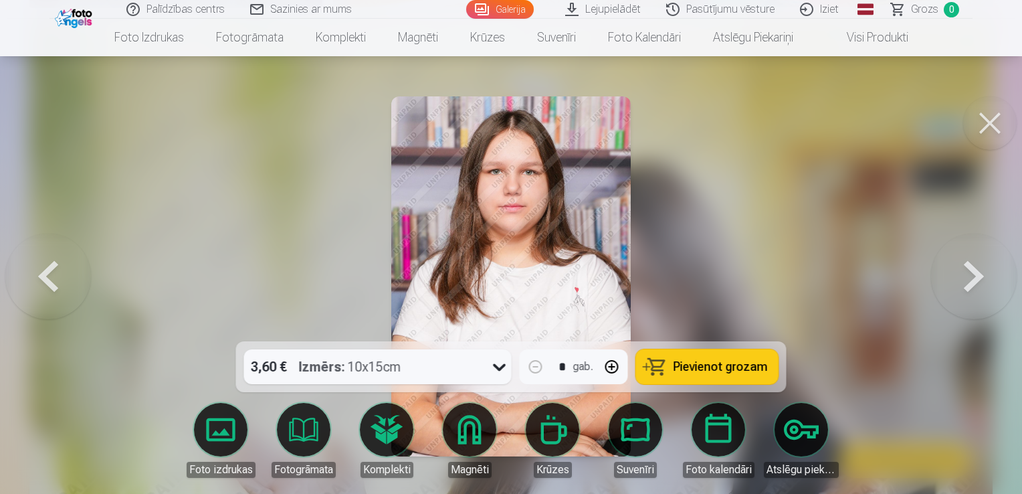
click at [70, 300] on button at bounding box center [48, 276] width 86 height 103
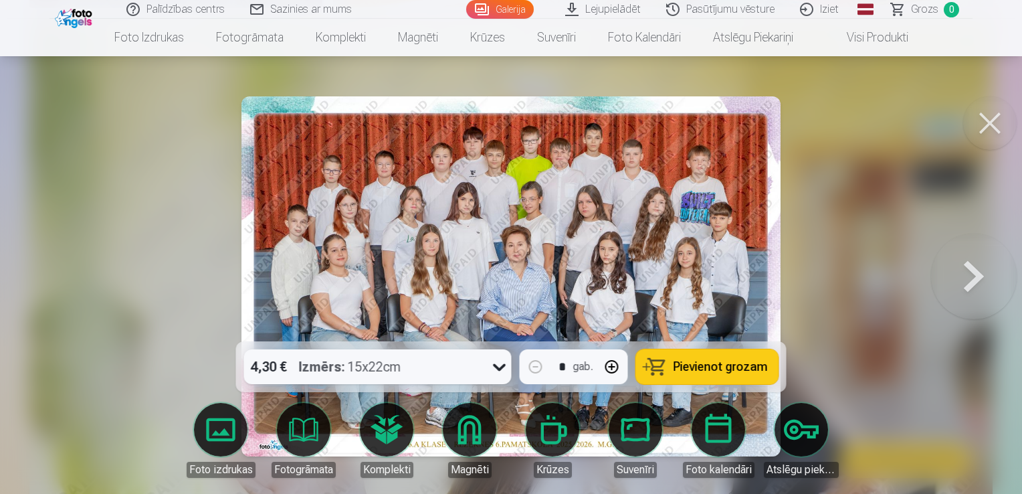
click at [70, 300] on div at bounding box center [511, 247] width 1022 height 494
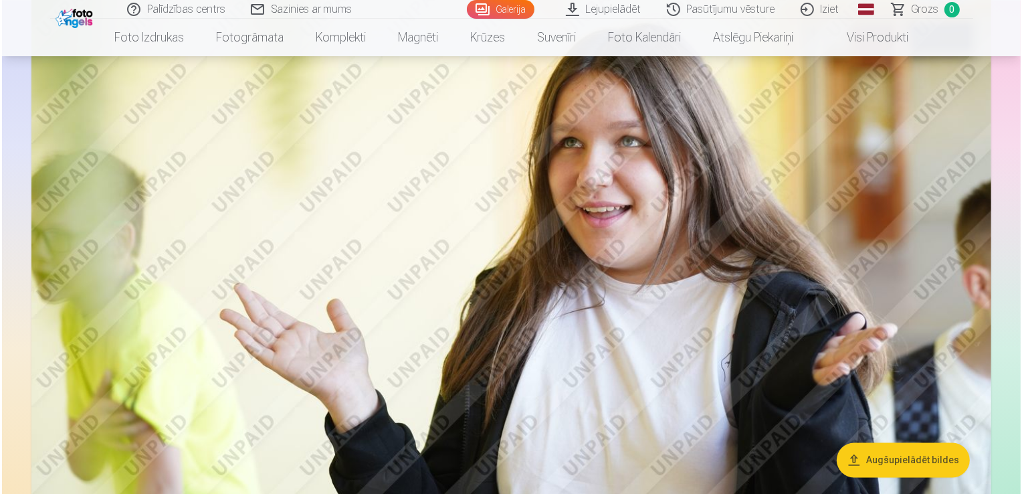
scroll to position [2548, 0]
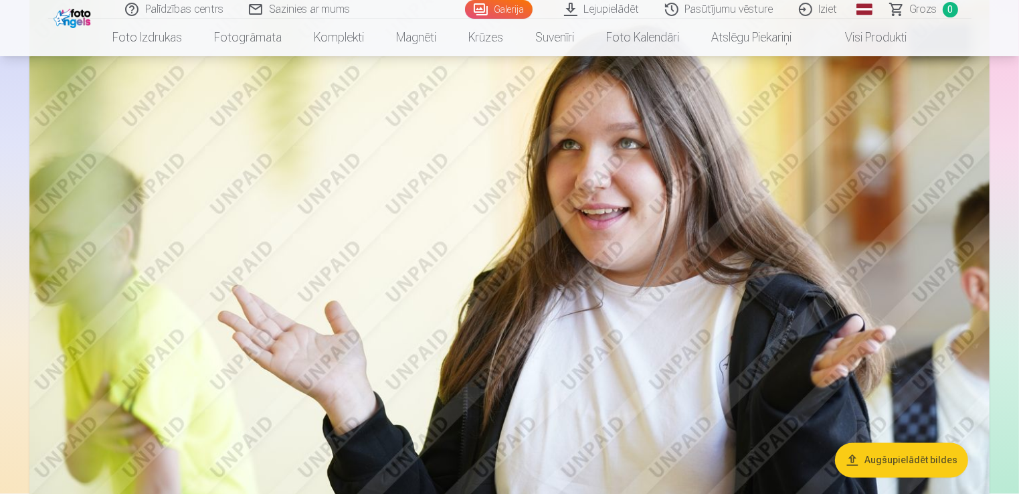
click at [222, 291] on img at bounding box center [509, 203] width 960 height 640
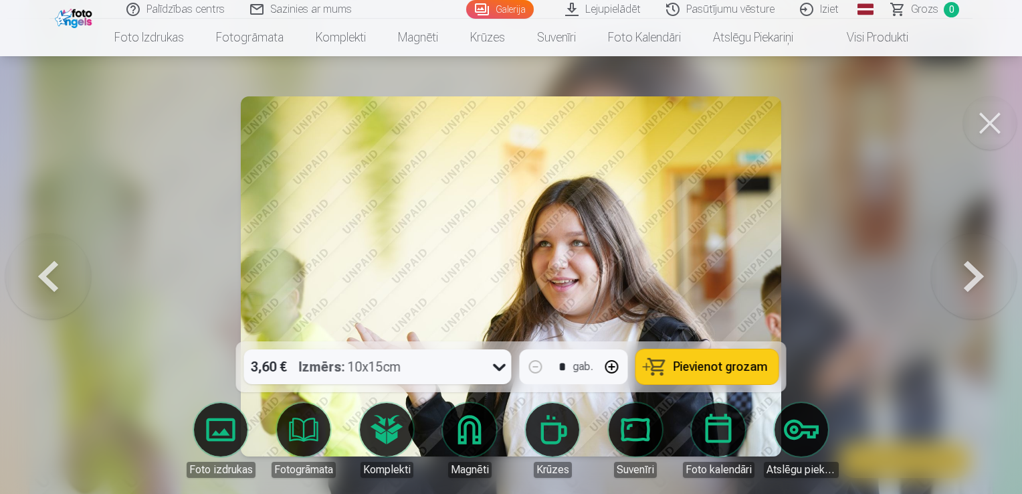
click at [970, 249] on button at bounding box center [974, 276] width 86 height 103
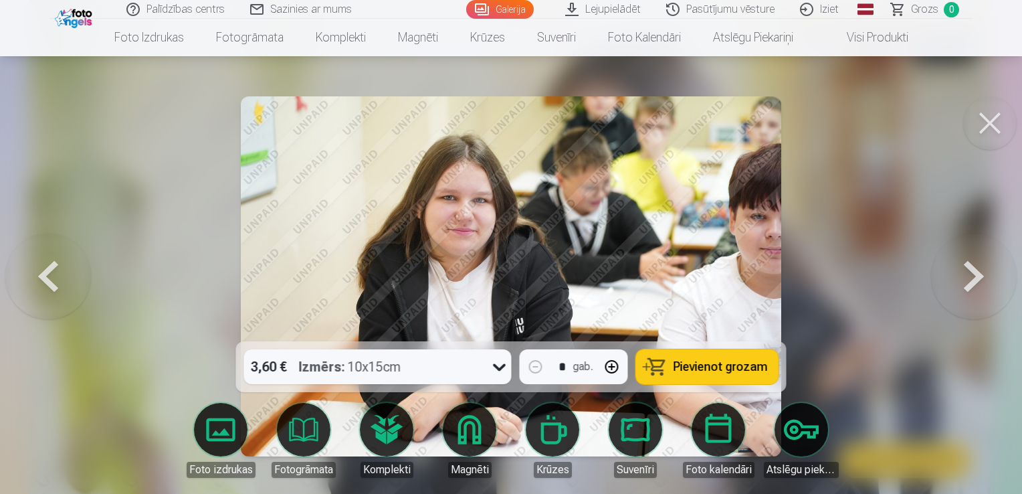
click at [68, 288] on button at bounding box center [48, 276] width 86 height 103
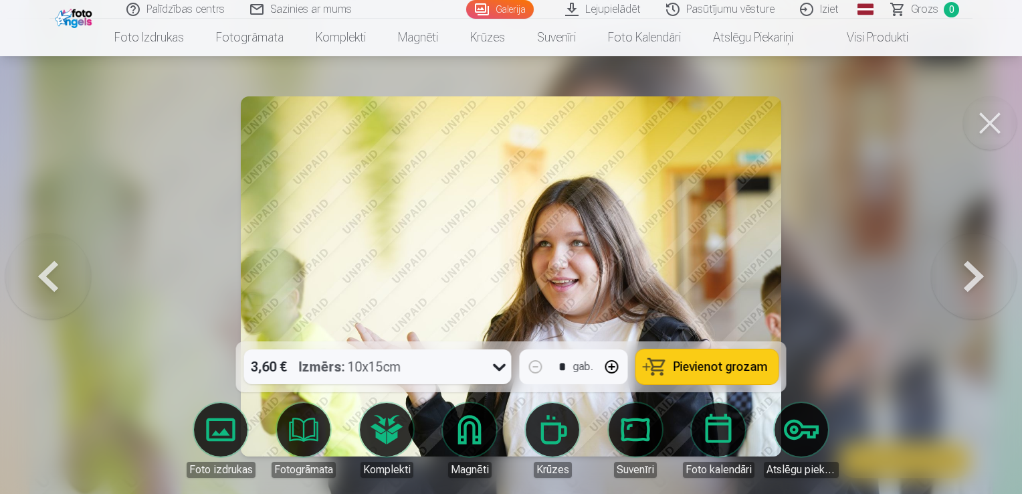
click at [68, 288] on button at bounding box center [48, 276] width 86 height 103
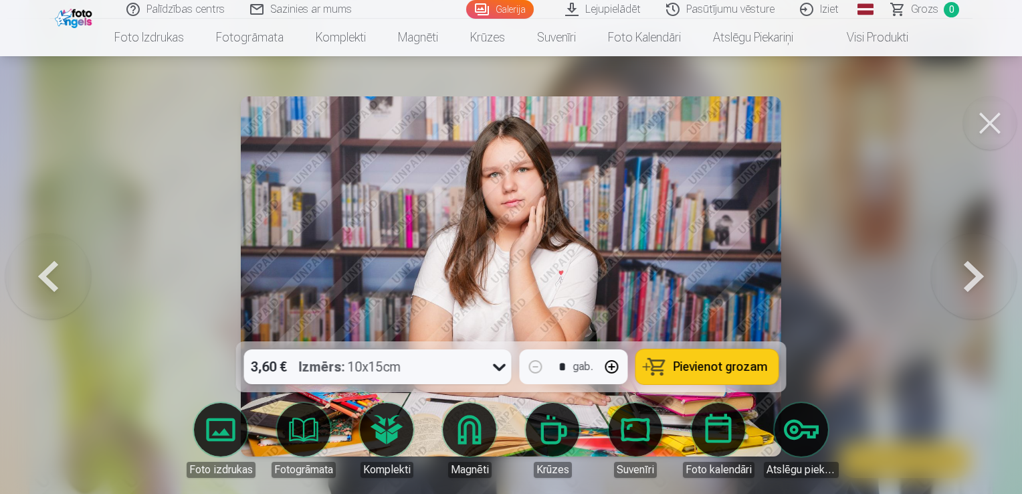
click at [982, 277] on button at bounding box center [974, 276] width 86 height 103
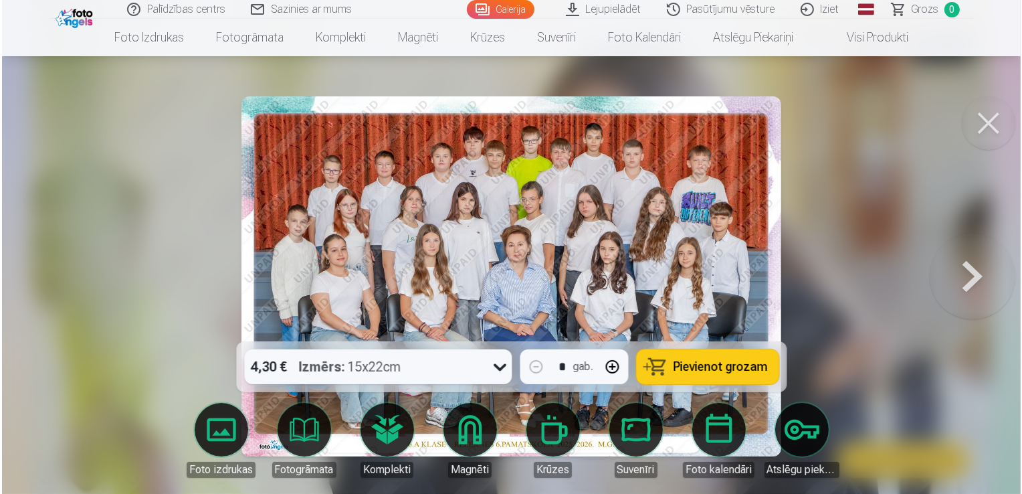
scroll to position [2420, 0]
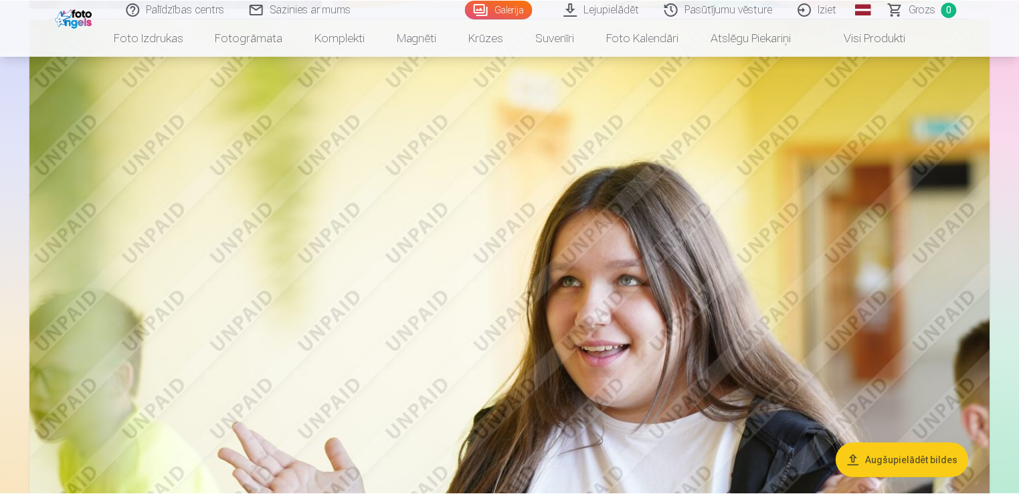
scroll to position [2414, 0]
